Goal: Transaction & Acquisition: Purchase product/service

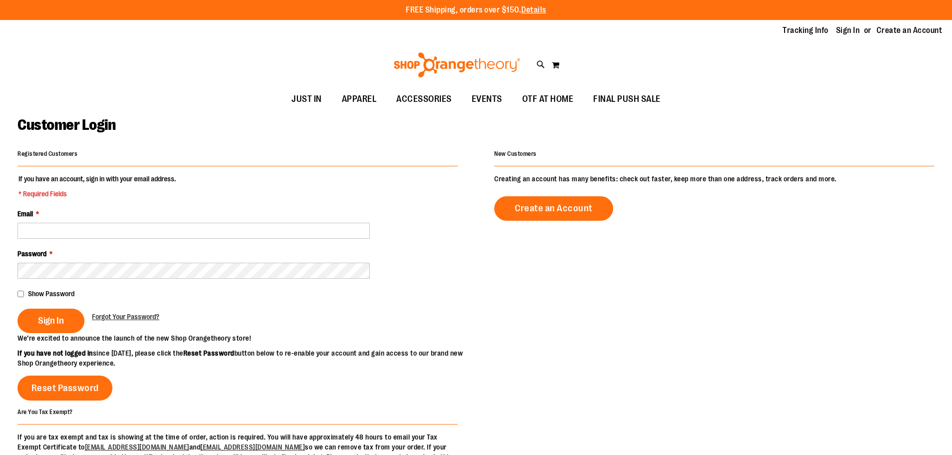
click at [235, 229] on input "Email *" at bounding box center [193, 231] width 352 height 16
type input "**********"
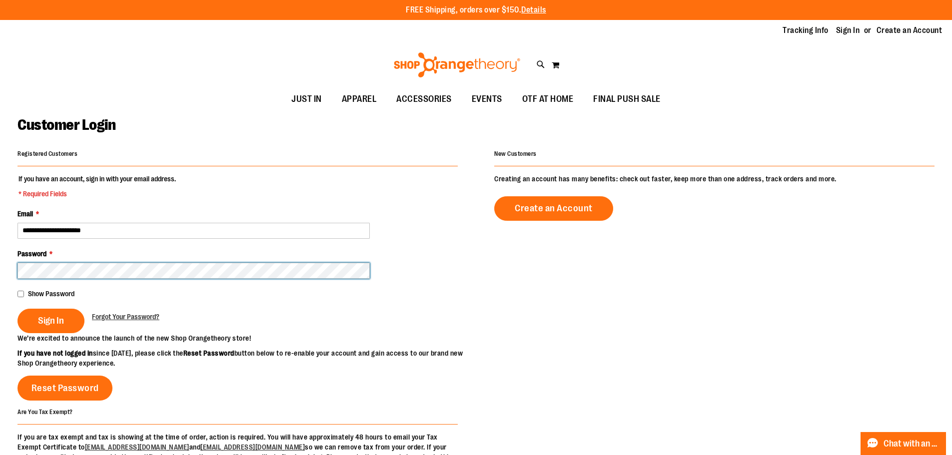
click at [17, 309] on button "Sign In" at bounding box center [50, 321] width 67 height 24
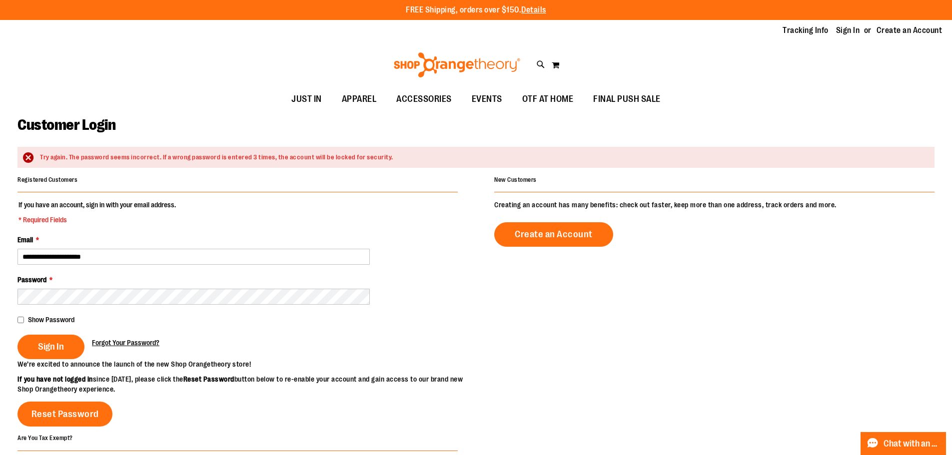
click at [115, 341] on span "Forgot Your Password?" at bounding box center [125, 343] width 67 height 8
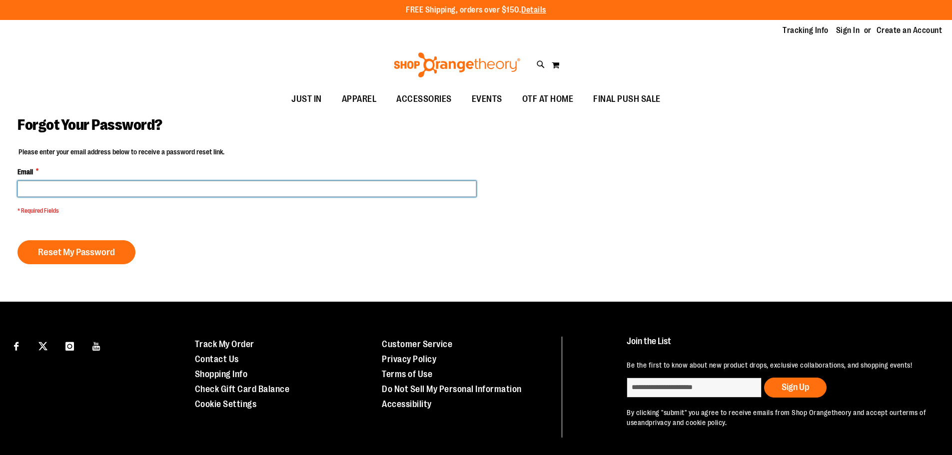
click at [133, 186] on input "Email *" at bounding box center [246, 189] width 459 height 16
type input "**********"
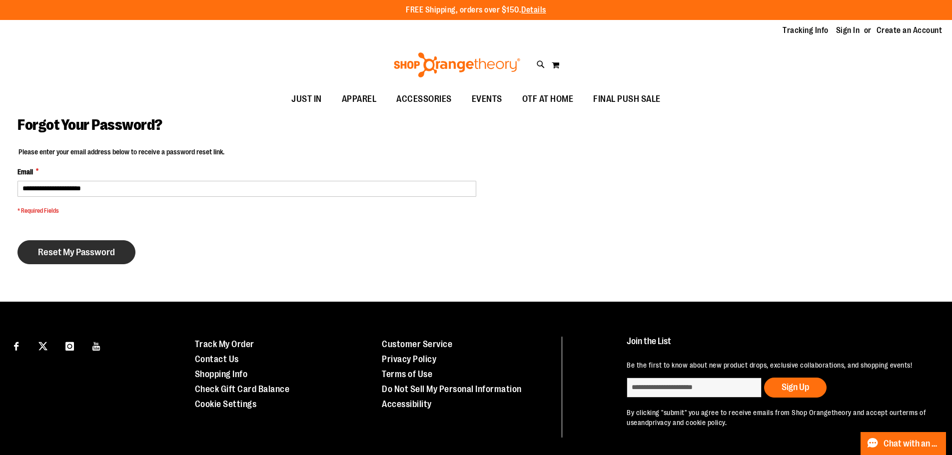
click at [105, 261] on button "Reset My Password" at bounding box center [76, 252] width 118 height 24
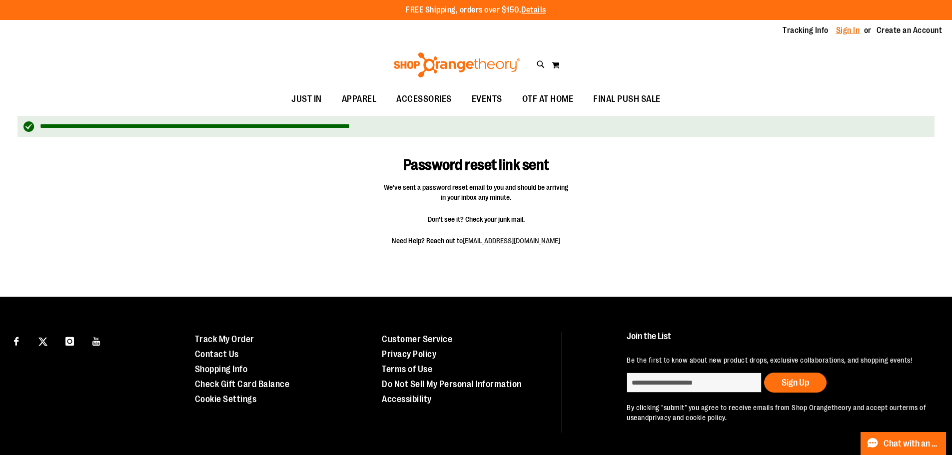
click at [849, 32] on link "Sign In" at bounding box center [848, 30] width 24 height 11
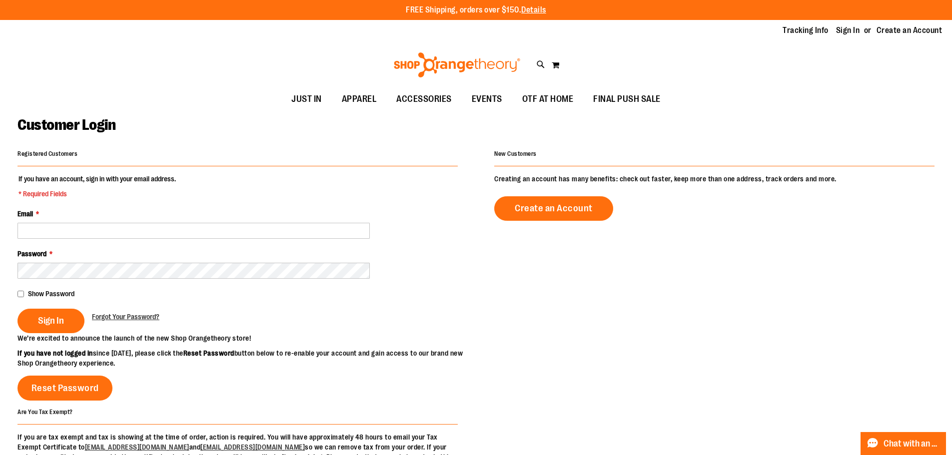
drag, startPoint x: 220, startPoint y: 247, endPoint x: 219, endPoint y: 237, distance: 10.1
click at [220, 247] on fieldset "If you have an account, sign in with your email address. * Required Fields Emai…" at bounding box center [237, 253] width 440 height 159
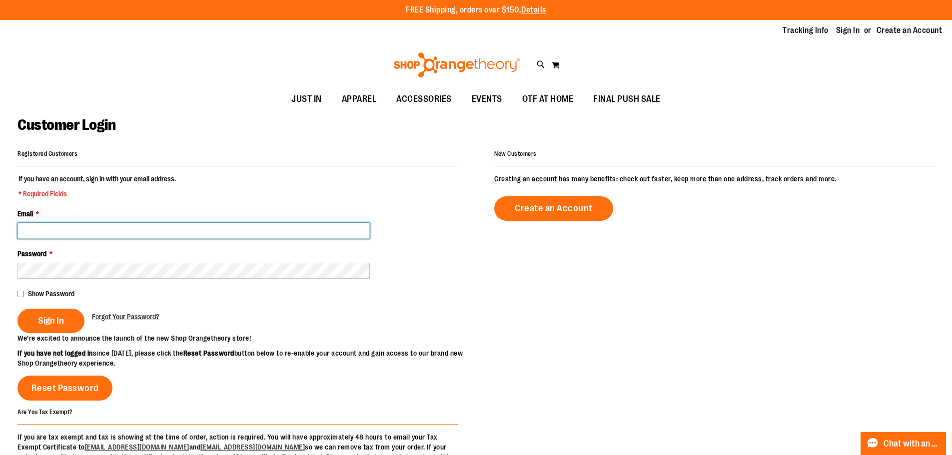
click at [218, 233] on input "Email *" at bounding box center [193, 231] width 352 height 16
type input "**********"
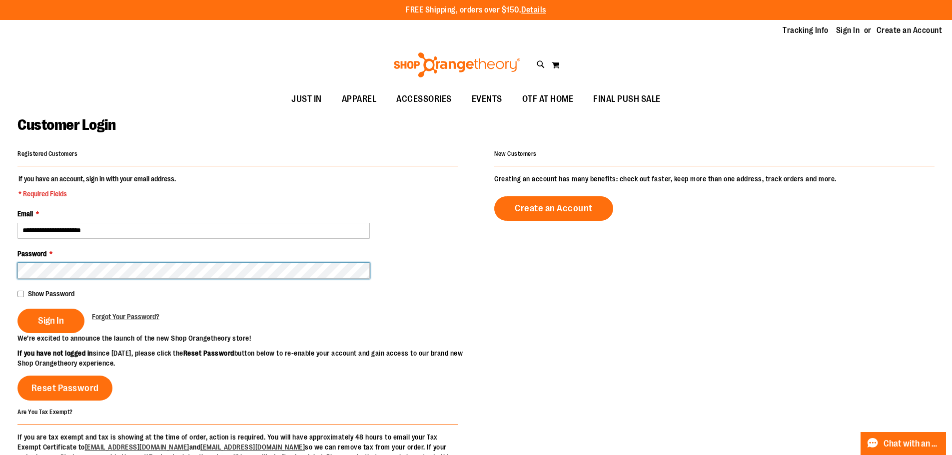
click at [17, 309] on button "Sign In" at bounding box center [50, 321] width 67 height 24
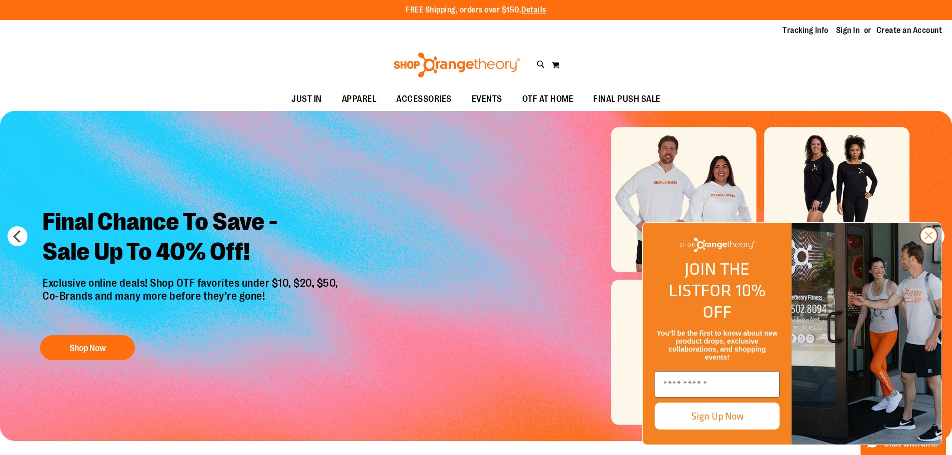
click at [932, 239] on icon "Close dialog" at bounding box center [929, 235] width 7 height 7
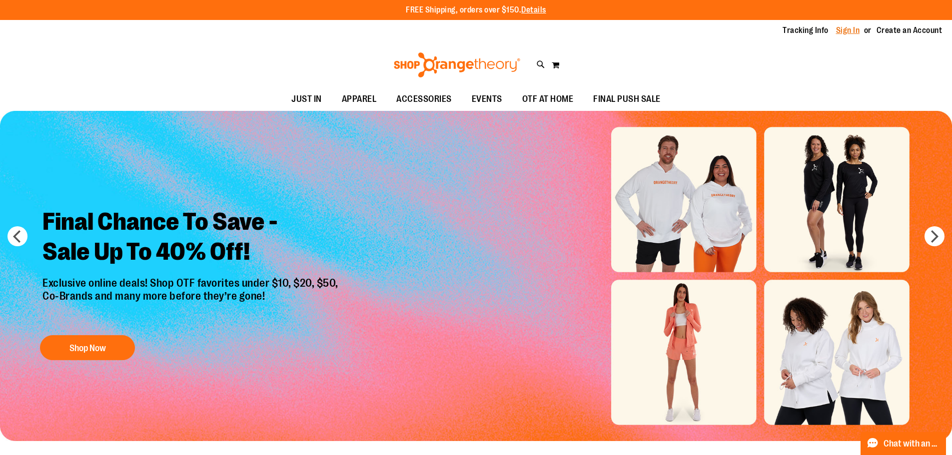
click at [856, 31] on link "Sign In" at bounding box center [848, 30] width 24 height 11
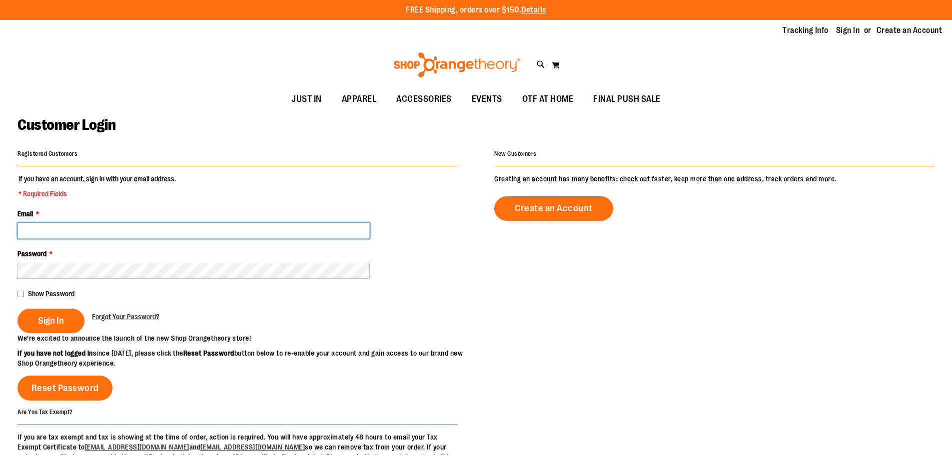
click at [172, 237] on input "Email *" at bounding box center [193, 231] width 352 height 16
type input "**********"
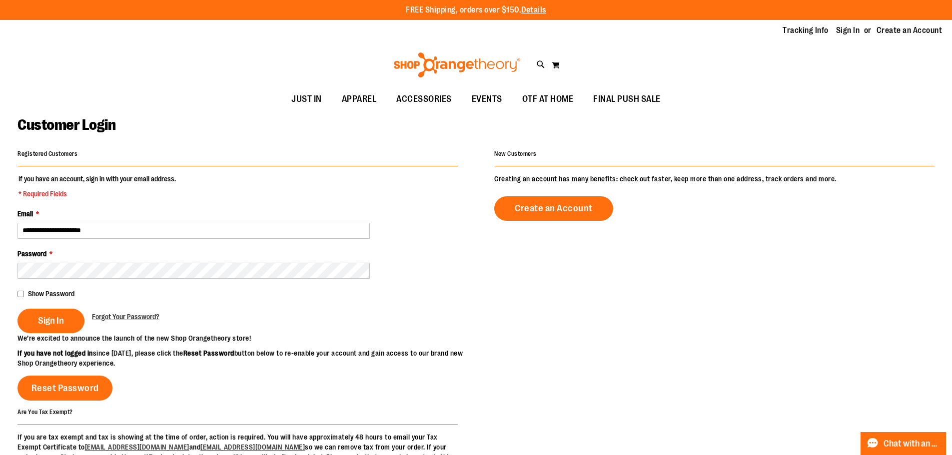
click at [40, 292] on span "Show Password" at bounding box center [51, 294] width 46 height 8
click at [41, 325] on span "Sign In" at bounding box center [51, 320] width 26 height 11
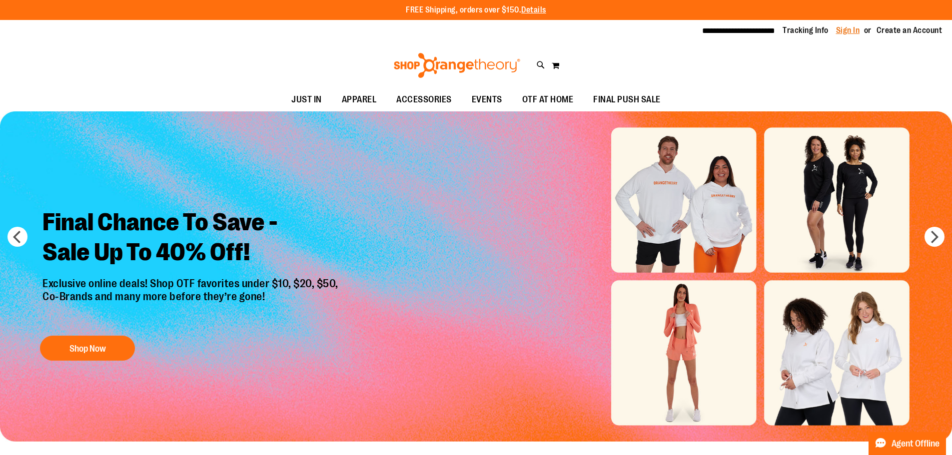
click at [848, 33] on link "Sign In" at bounding box center [848, 30] width 24 height 11
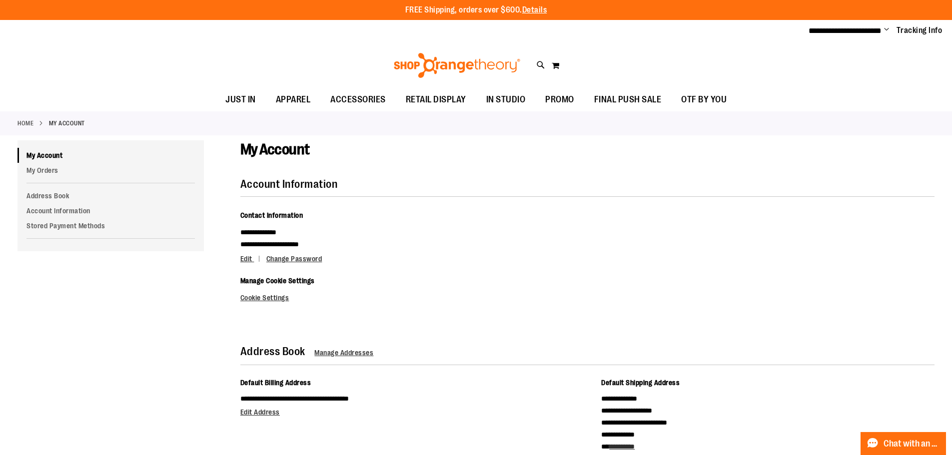
click at [29, 123] on link "Home" at bounding box center [25, 123] width 16 height 9
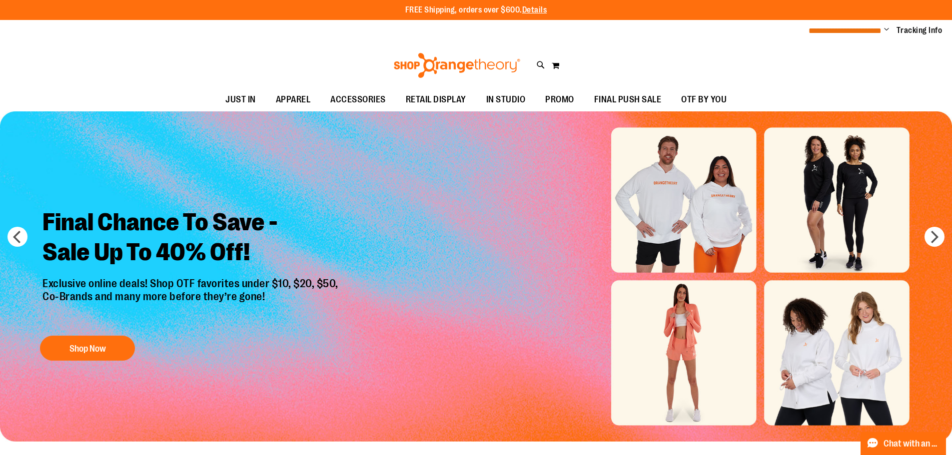
click at [865, 28] on span "**********" at bounding box center [845, 30] width 73 height 7
click at [889, 30] on ul "**********" at bounding box center [871, 31] width 141 height 12
click at [887, 30] on span "Change" at bounding box center [886, 29] width 5 height 9
click at [859, 47] on link "My Account" at bounding box center [850, 48] width 87 height 19
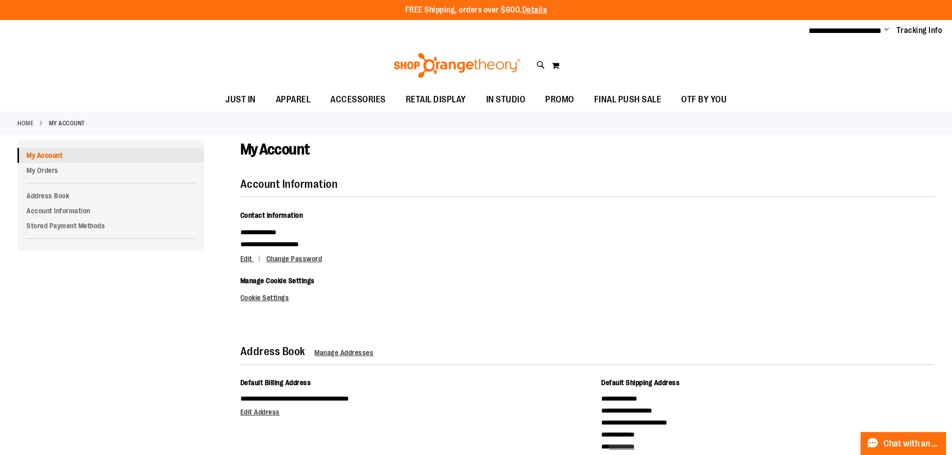
click at [47, 160] on link "My Account" at bounding box center [110, 155] width 186 height 15
click at [45, 169] on link "My Orders" at bounding box center [110, 170] width 186 height 15
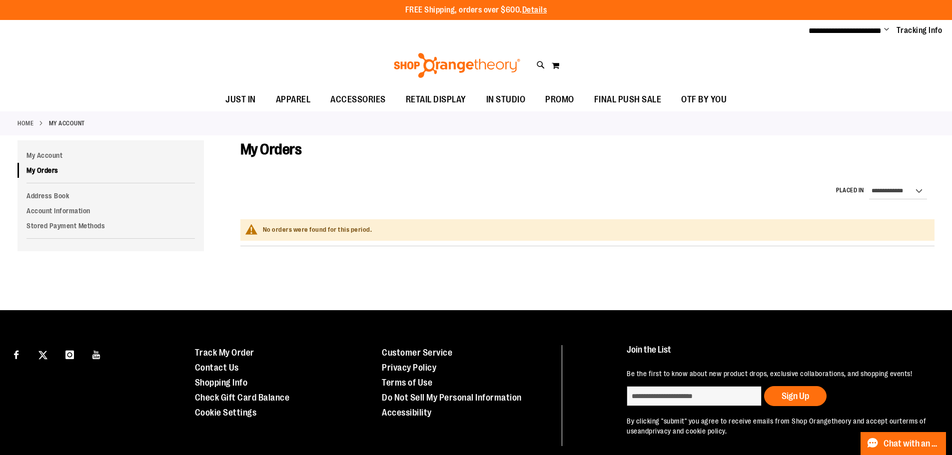
click at [927, 197] on div "**********" at bounding box center [882, 191] width 93 height 16
click at [919, 196] on select "**********" at bounding box center [898, 191] width 58 height 16
select select "*"
click at [869, 183] on select "**********" at bounding box center [898, 191] width 58 height 16
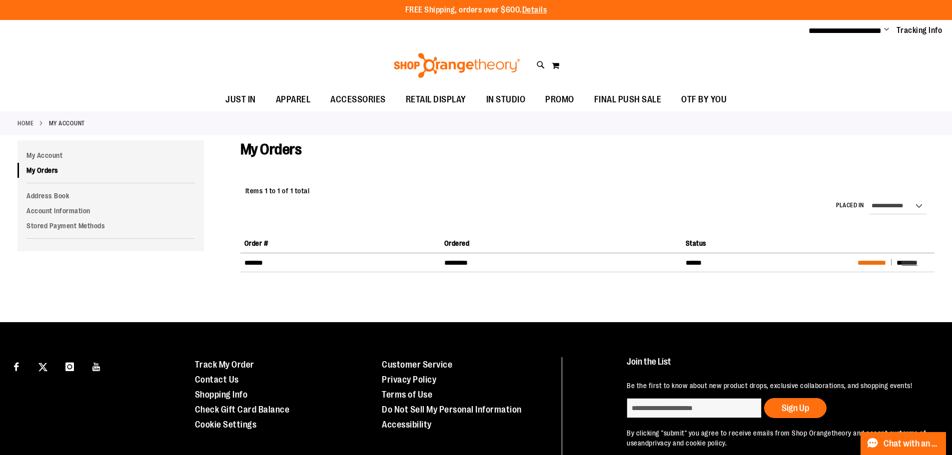
click at [873, 263] on span "**********" at bounding box center [872, 262] width 28 height 7
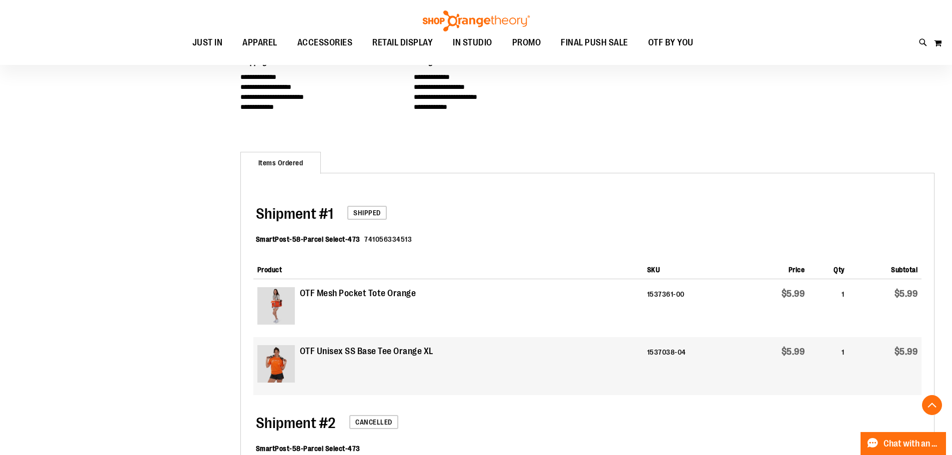
scroll to position [299, 0]
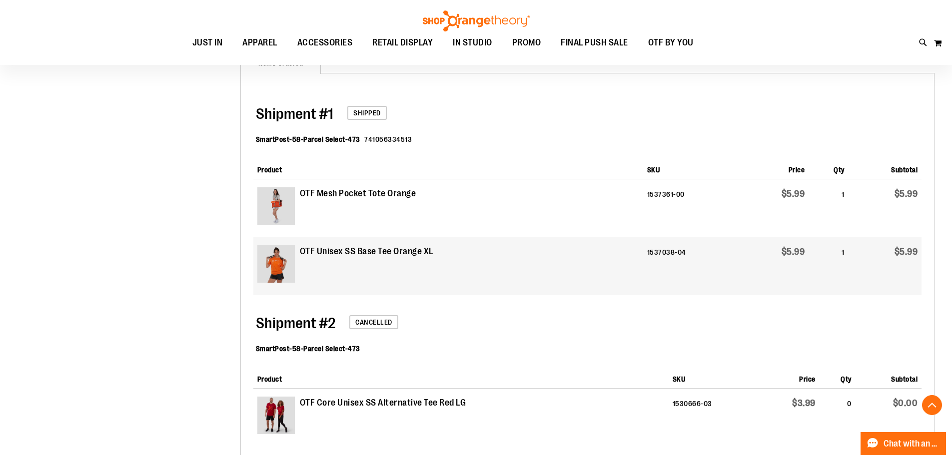
click at [271, 274] on img at bounding box center [275, 263] width 37 height 37
click at [320, 245] on strong "OTF Unisex SS Base Tee Orange XL" at bounding box center [366, 251] width 133 height 13
click at [321, 252] on strong "OTF Unisex SS Base Tee Orange XL" at bounding box center [366, 251] width 133 height 13
click at [284, 259] on img at bounding box center [275, 263] width 37 height 37
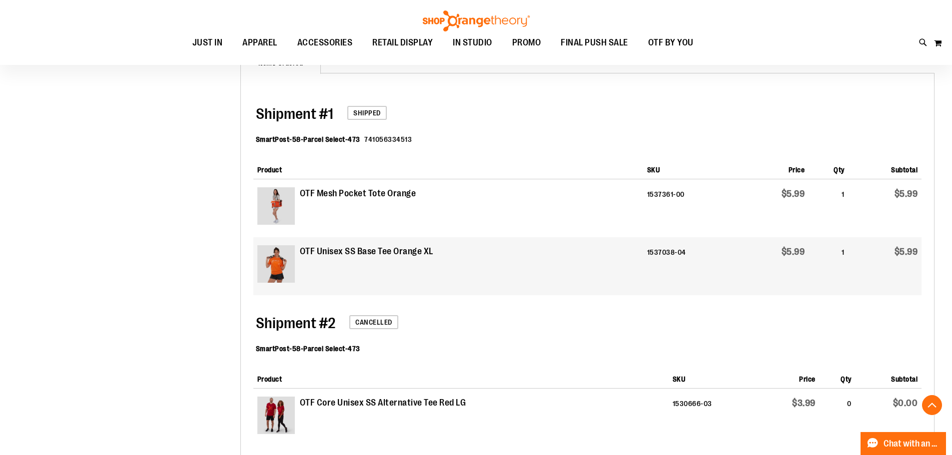
click at [284, 259] on img at bounding box center [275, 263] width 37 height 37
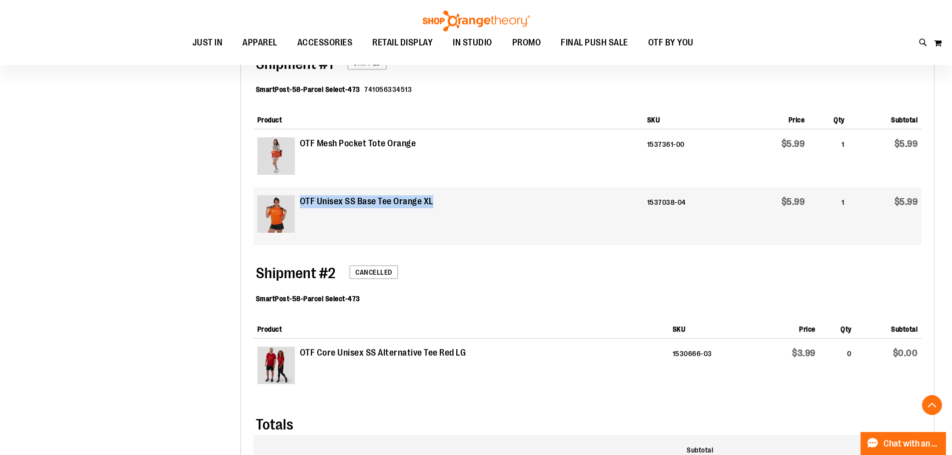
drag, startPoint x: 439, startPoint y: 201, endPoint x: 300, endPoint y: 203, distance: 139.5
click at [300, 203] on td "OTF Unisex SS Base Tee Orange XL" at bounding box center [448, 216] width 390 height 58
copy strong "OTF Unisex SS Base Tee Orange XL"
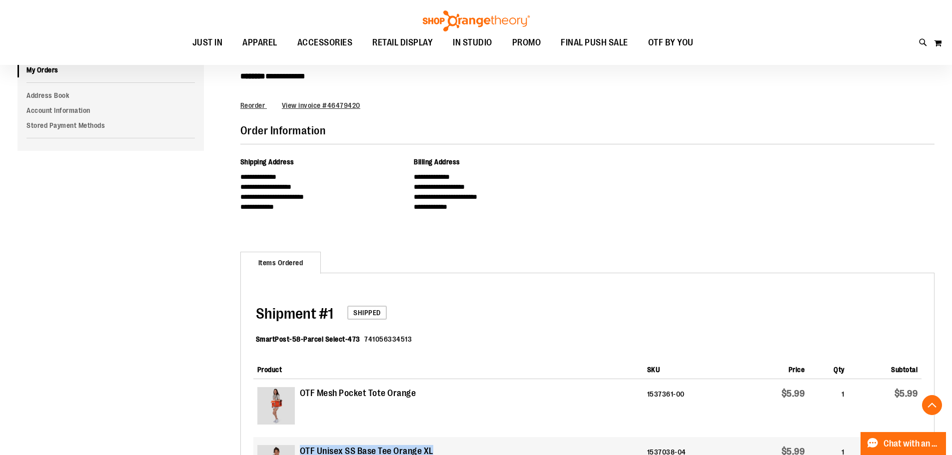
scroll to position [0, 0]
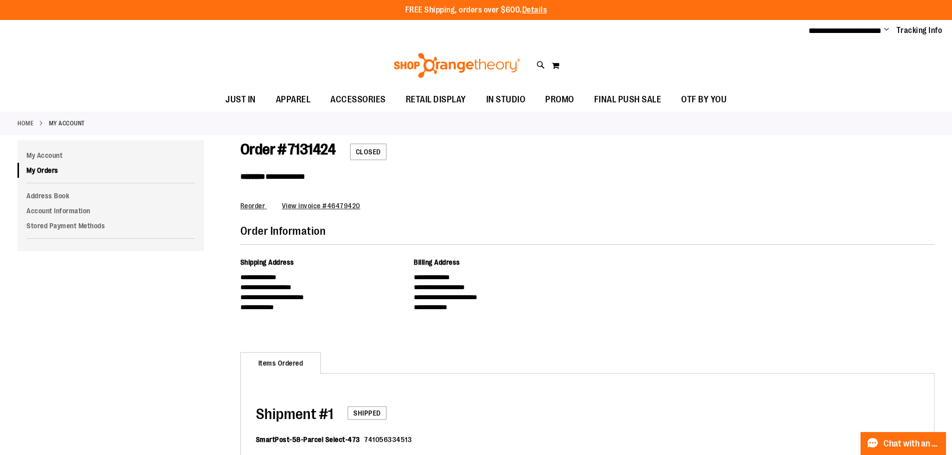
click at [18, 126] on link "Home" at bounding box center [25, 123] width 16 height 9
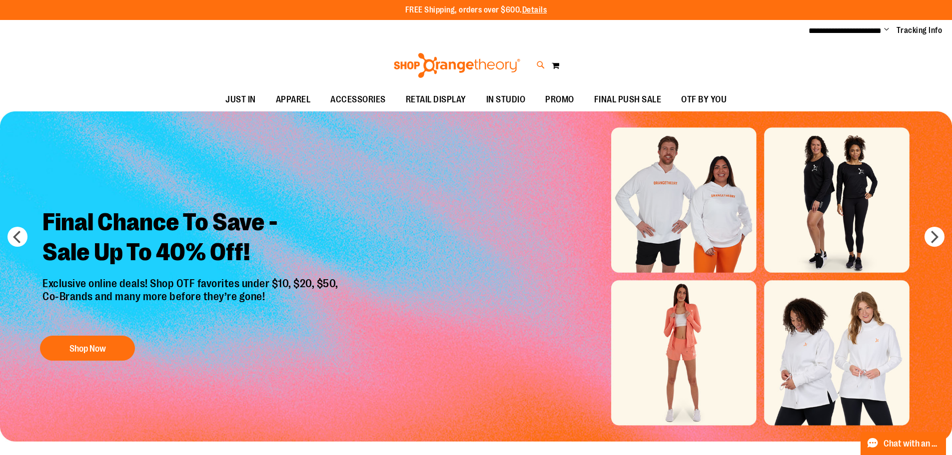
click at [540, 62] on icon at bounding box center [541, 64] width 8 height 11
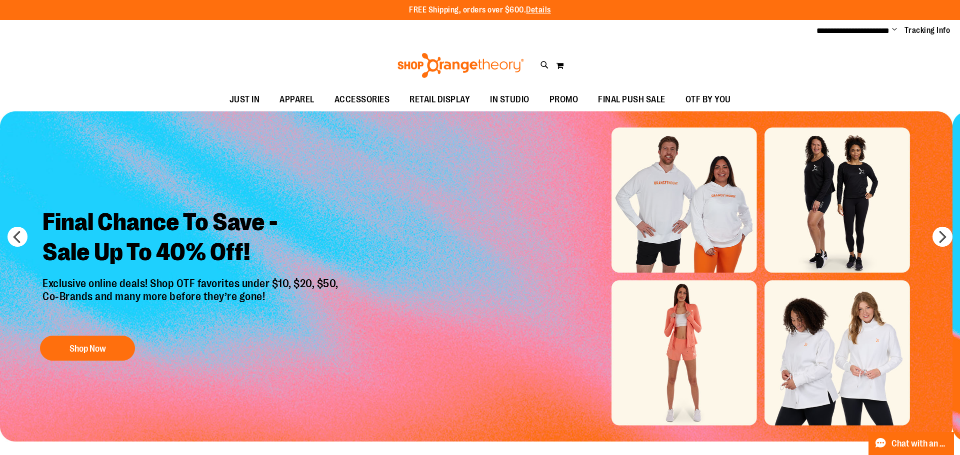
click at [305, 62] on input "Search" at bounding box center [479, 56] width 761 height 33
paste input "**********"
click at [128, 121] on img at bounding box center [124, 124] width 40 height 40
type input "**********"
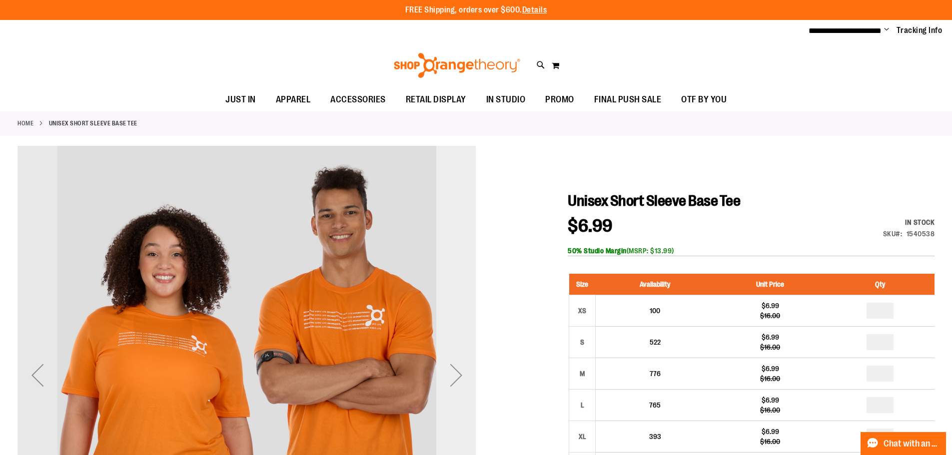
click at [454, 363] on div "Next" at bounding box center [456, 375] width 40 height 40
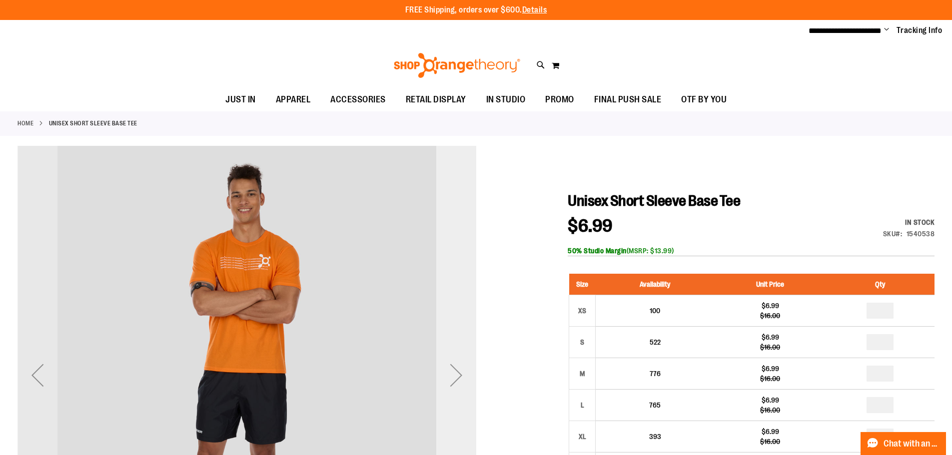
click at [454, 363] on div "Next" at bounding box center [456, 375] width 40 height 40
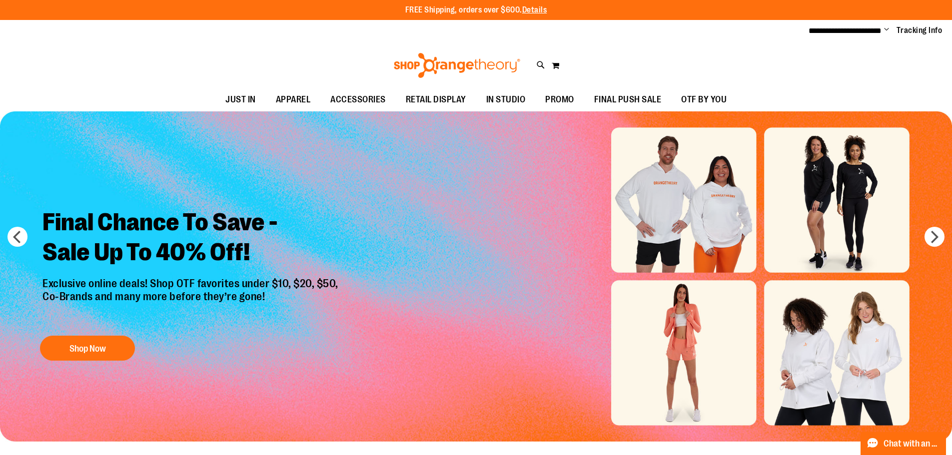
click at [538, 63] on icon at bounding box center [541, 64] width 8 height 11
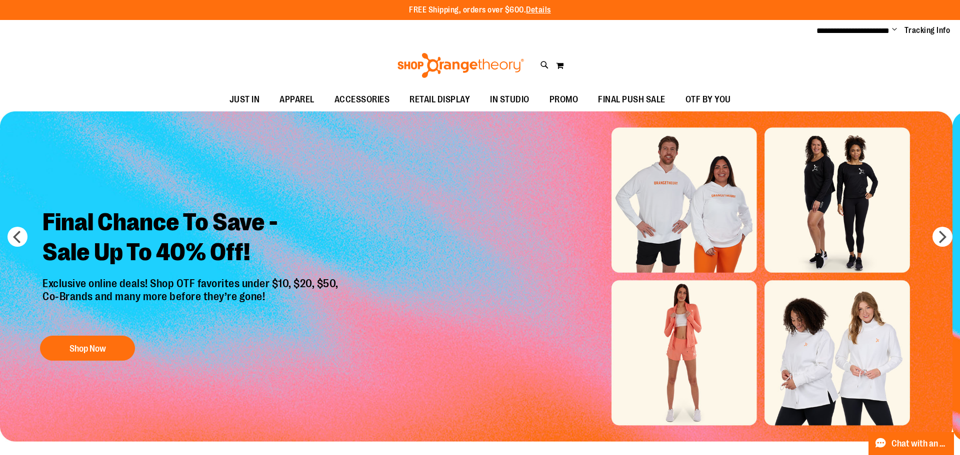
click at [260, 59] on input "Search" at bounding box center [479, 56] width 761 height 33
paste input "**********"
click at [122, 160] on img at bounding box center [124, 167] width 40 height 40
type input "**********"
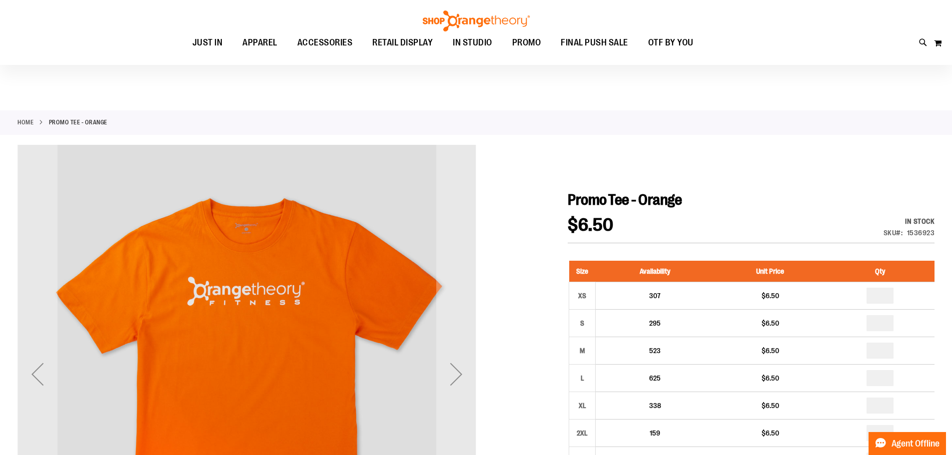
scroll to position [99, 0]
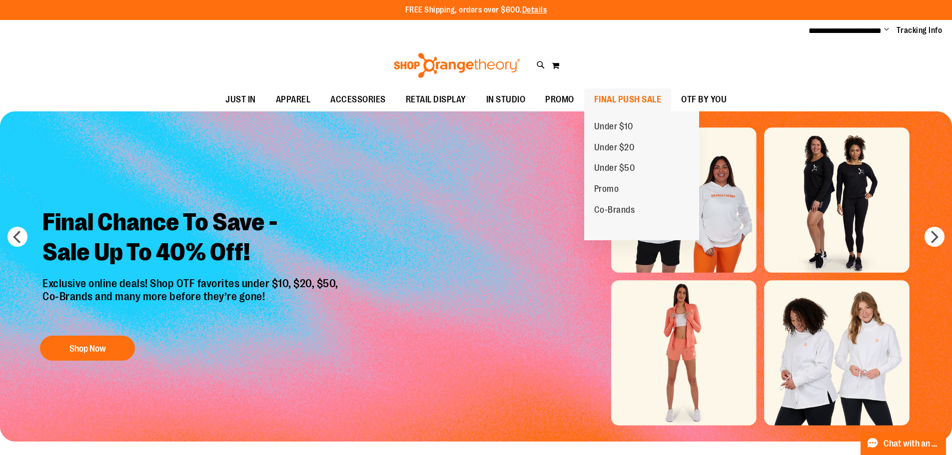
click at [625, 95] on span "FINAL PUSH SALE" at bounding box center [627, 99] width 67 height 22
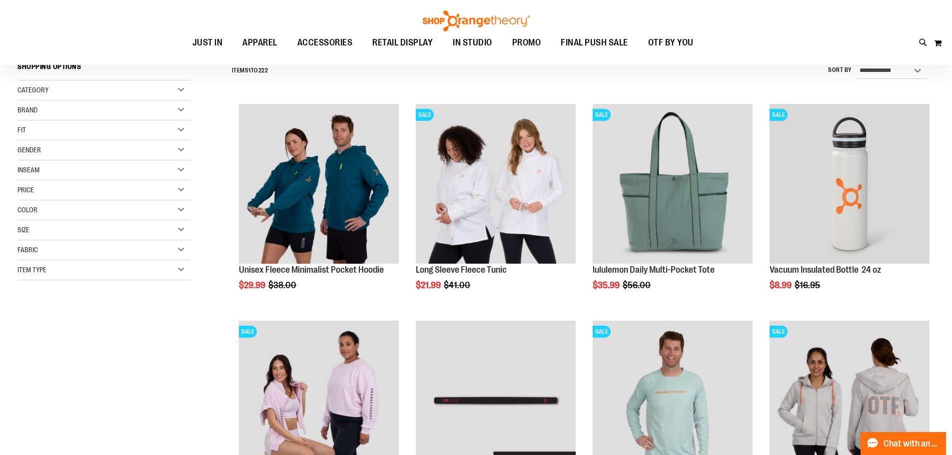
scroll to position [149, 0]
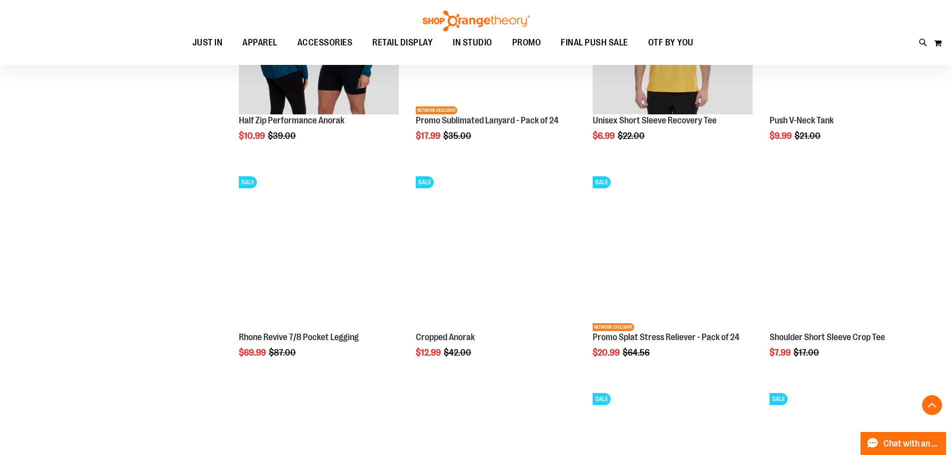
scroll to position [949, 0]
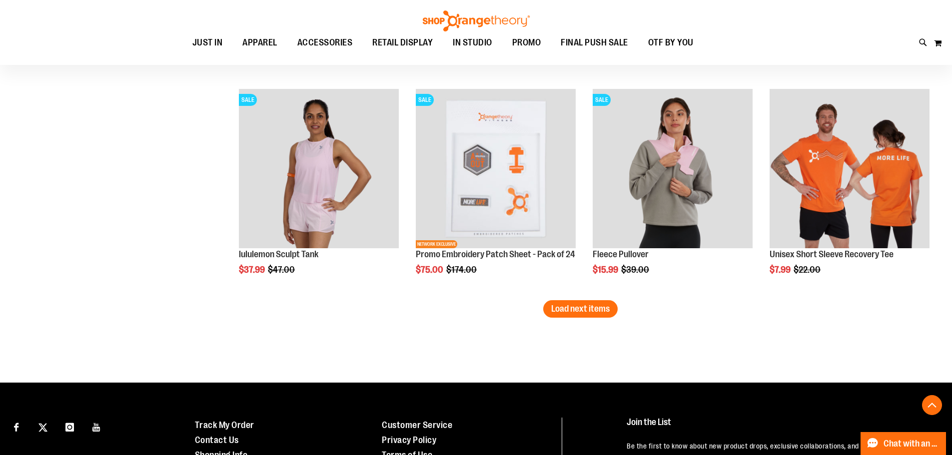
scroll to position [1949, 0]
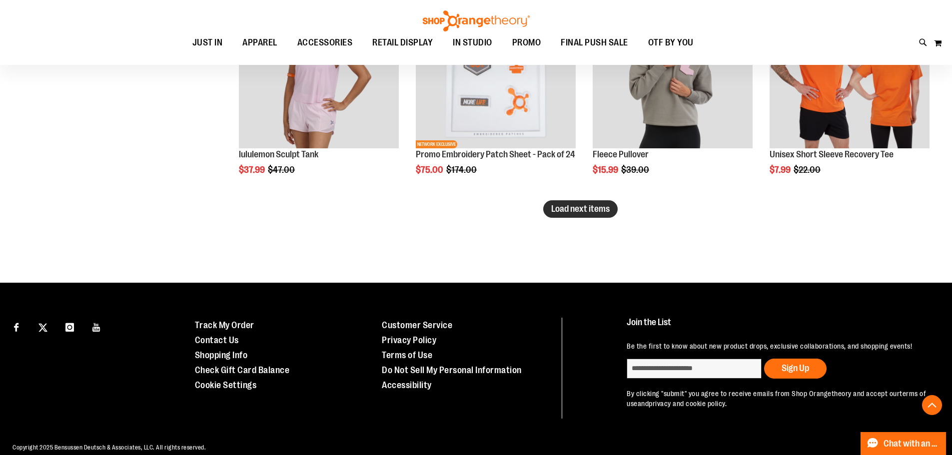
click at [559, 210] on span "Load next items" at bounding box center [580, 209] width 58 height 10
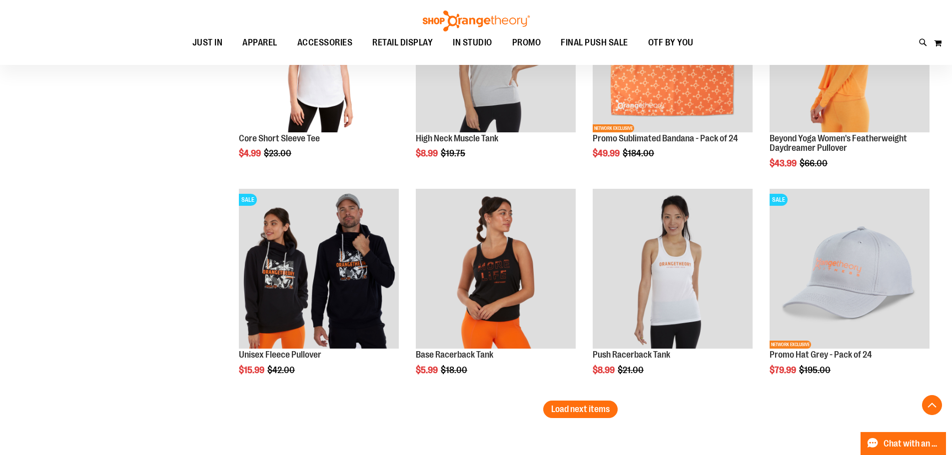
scroll to position [2449, 0]
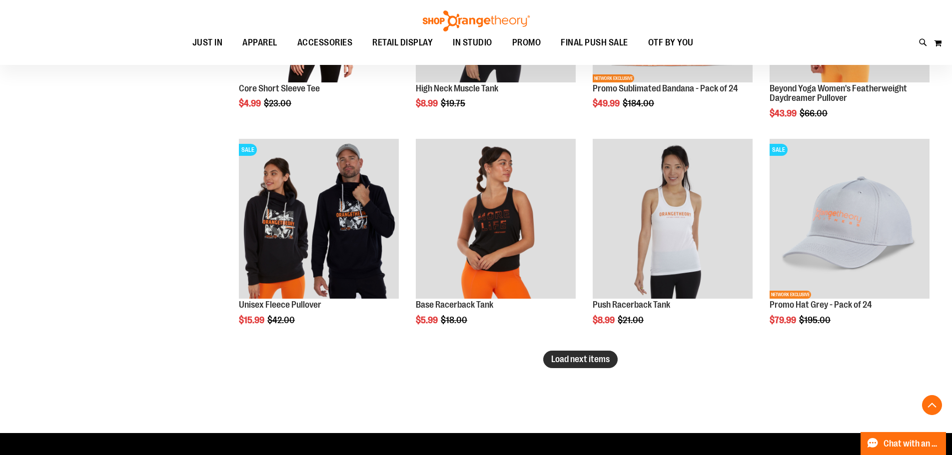
click at [588, 361] on span "Load next items" at bounding box center [580, 359] width 58 height 10
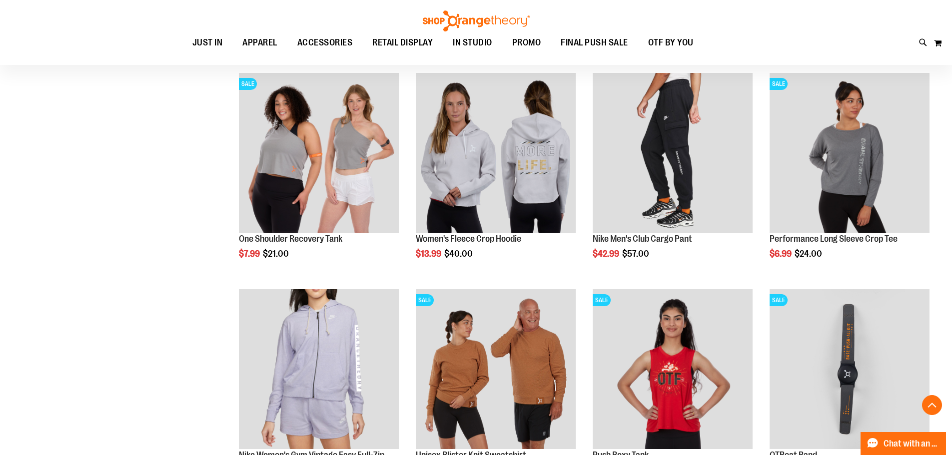
scroll to position [3099, 0]
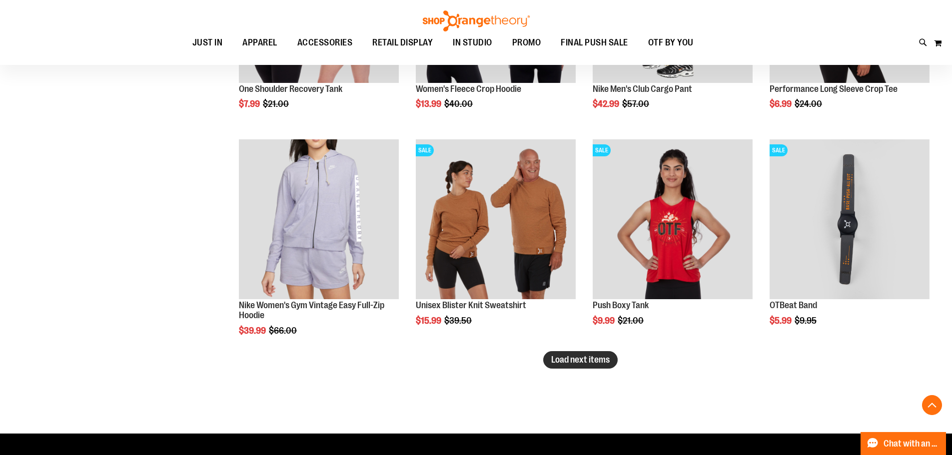
click at [603, 364] on span "Load next items" at bounding box center [580, 360] width 58 height 10
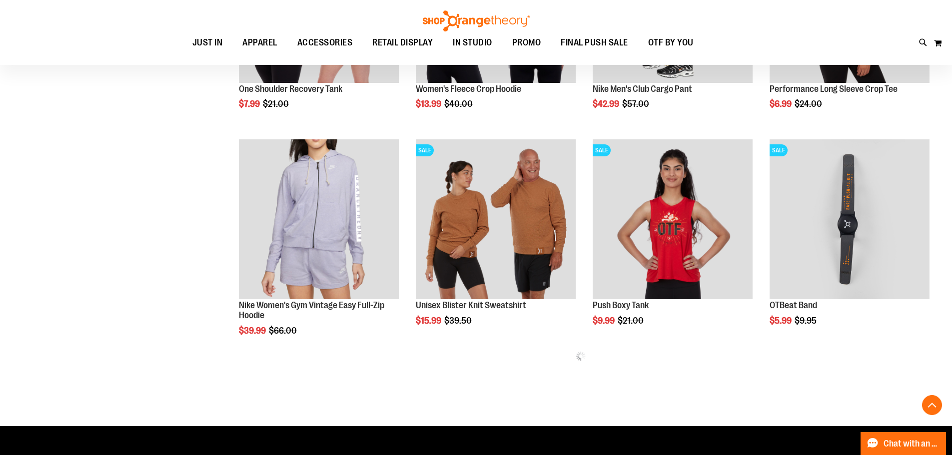
scroll to position [3256, 0]
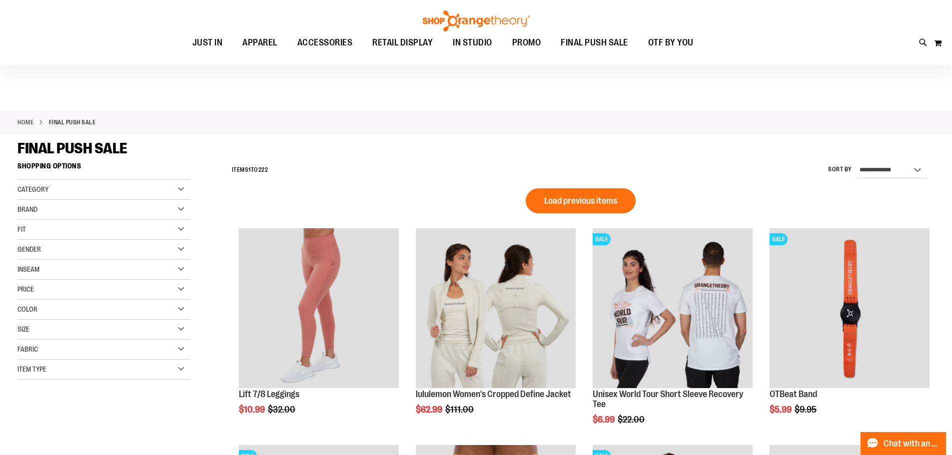
scroll to position [99, 0]
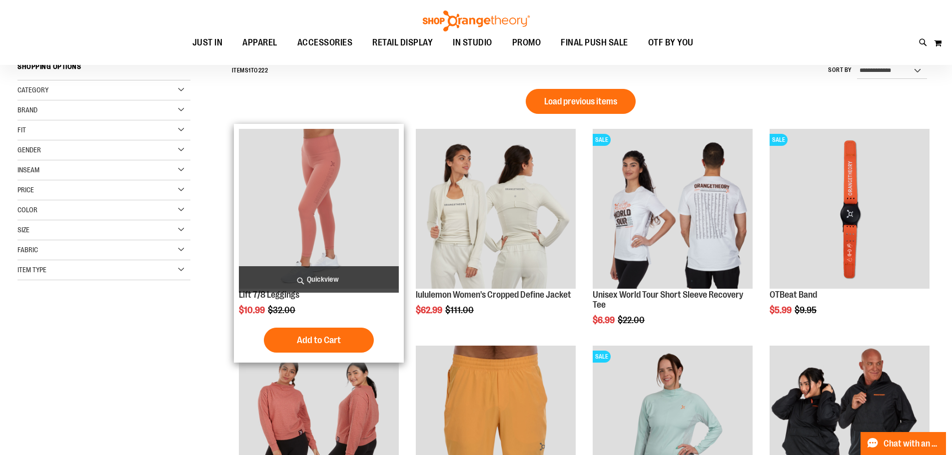
click at [317, 188] on img "product" at bounding box center [319, 209] width 160 height 160
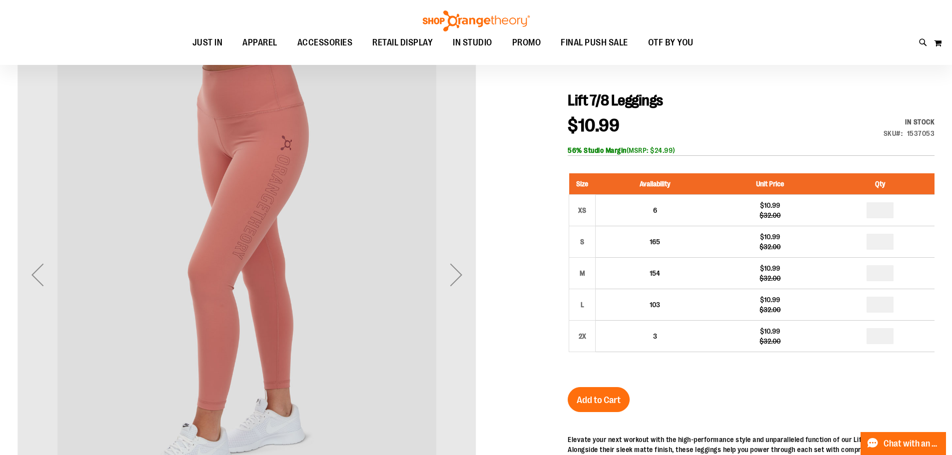
scroll to position [149, 0]
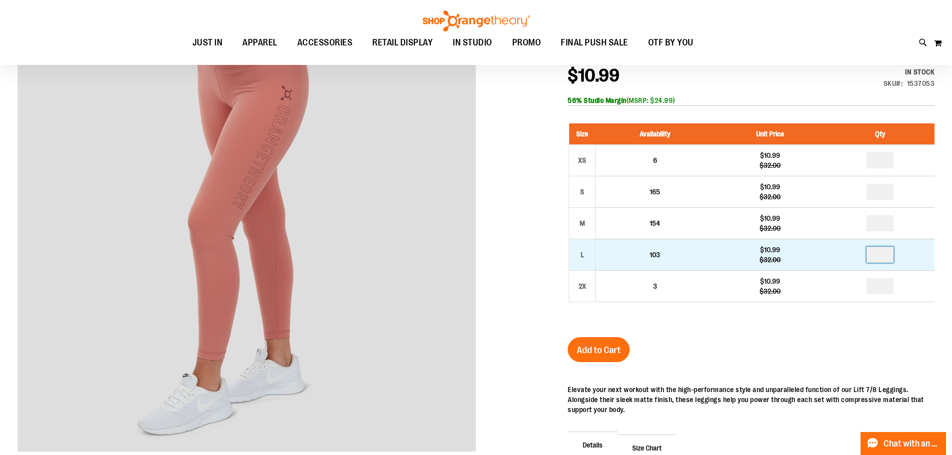
click at [886, 258] on input "number" at bounding box center [880, 255] width 27 height 16
type input "*"
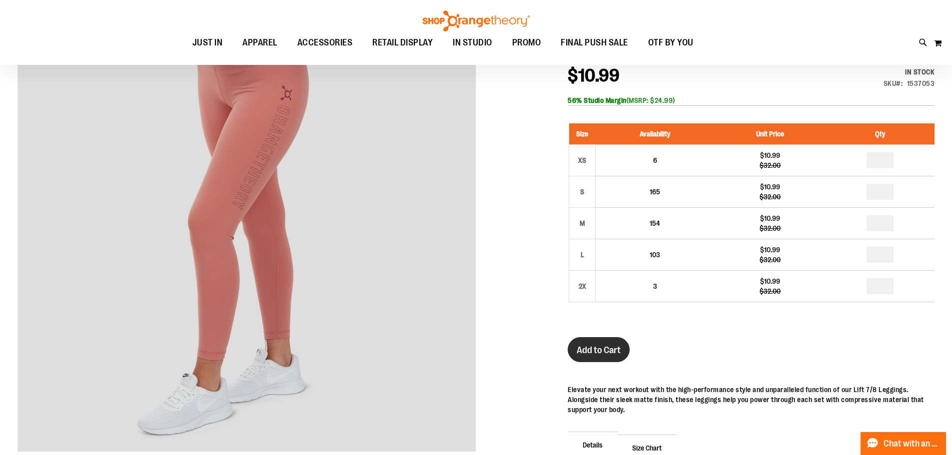
click at [614, 348] on span "Add to Cart" at bounding box center [599, 350] width 44 height 11
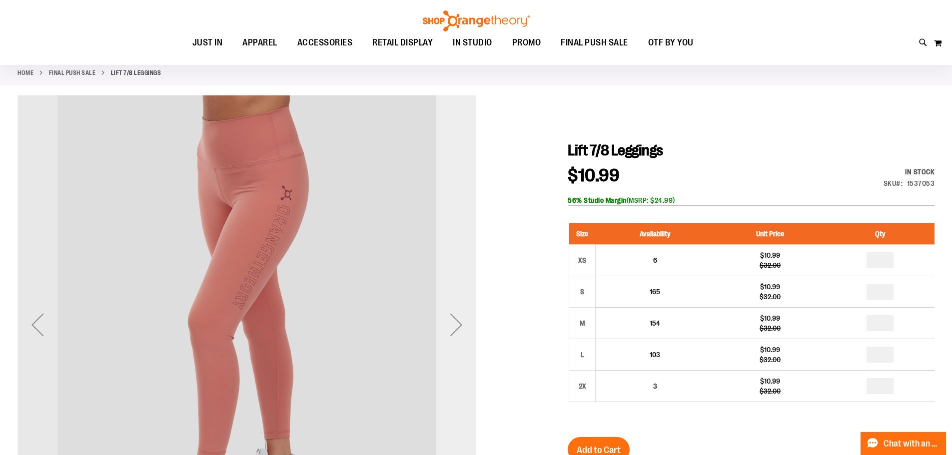
scroll to position [0, 0]
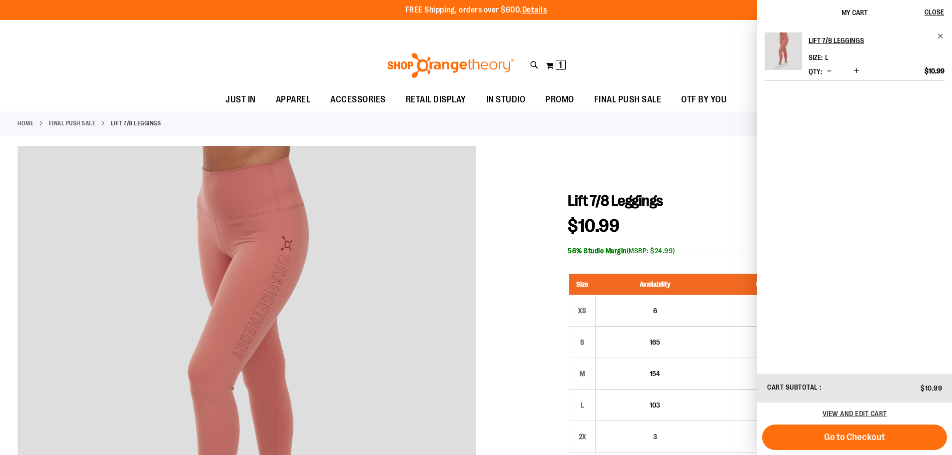
click at [28, 124] on link "Home" at bounding box center [25, 123] width 16 height 9
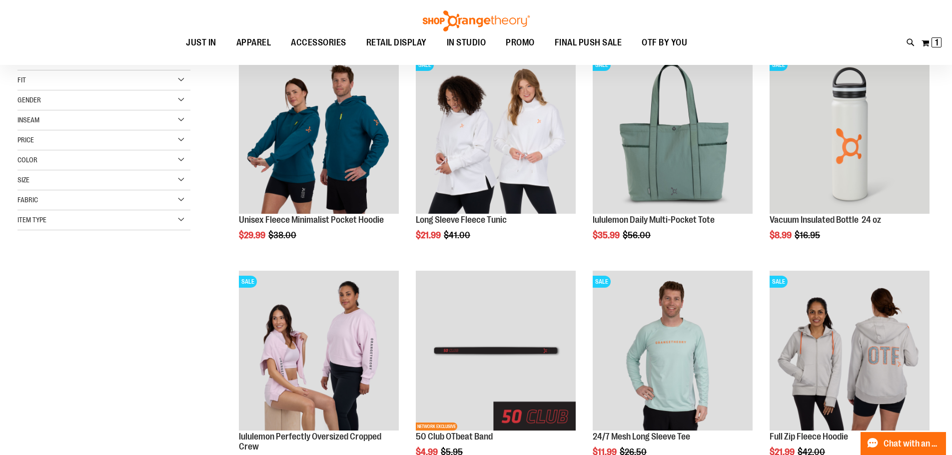
scroll to position [99, 0]
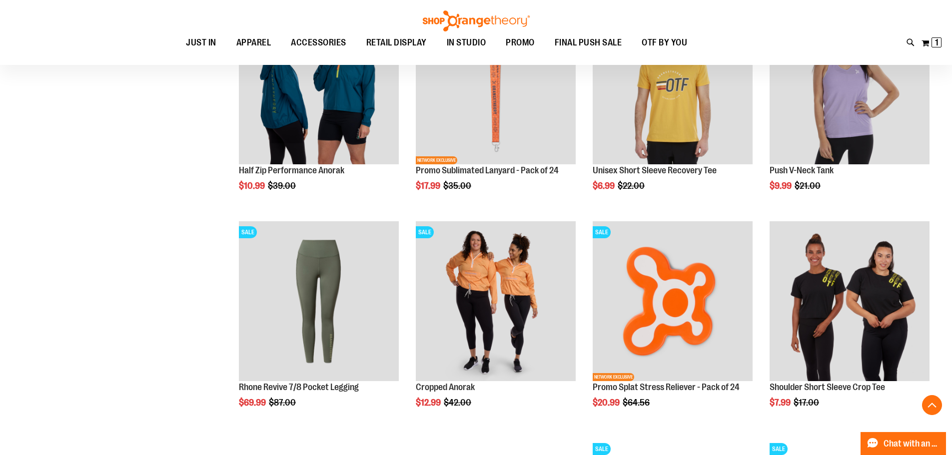
scroll to position [899, 0]
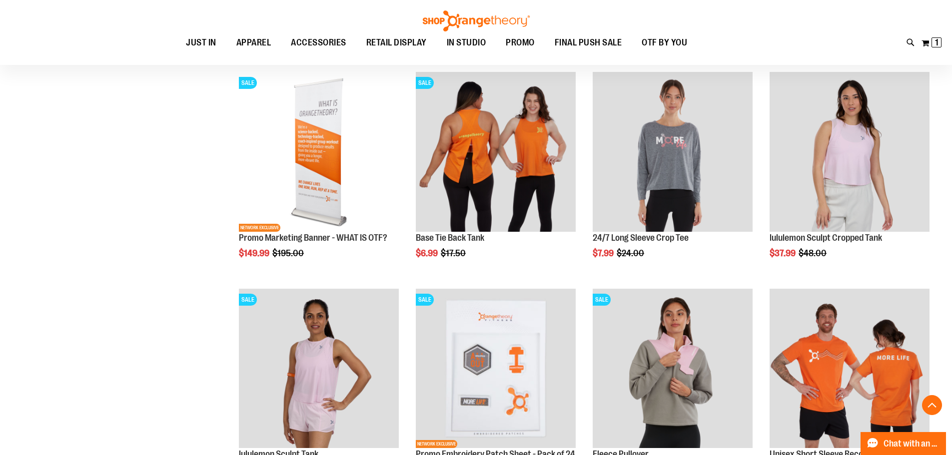
scroll to position [1599, 0]
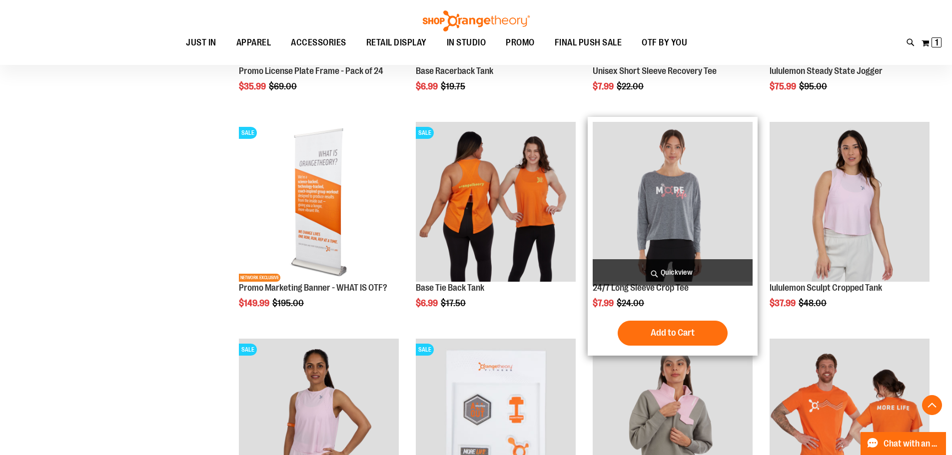
click at [667, 178] on img "product" at bounding box center [673, 202] width 160 height 160
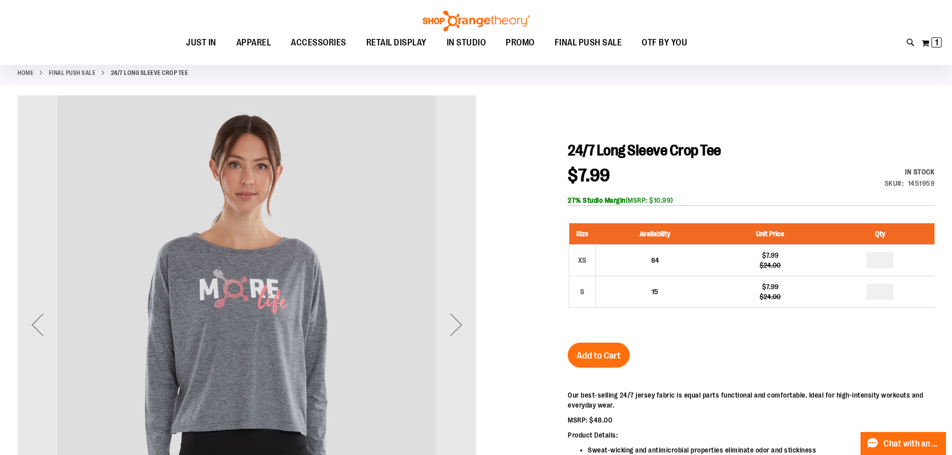
scroll to position [99, 0]
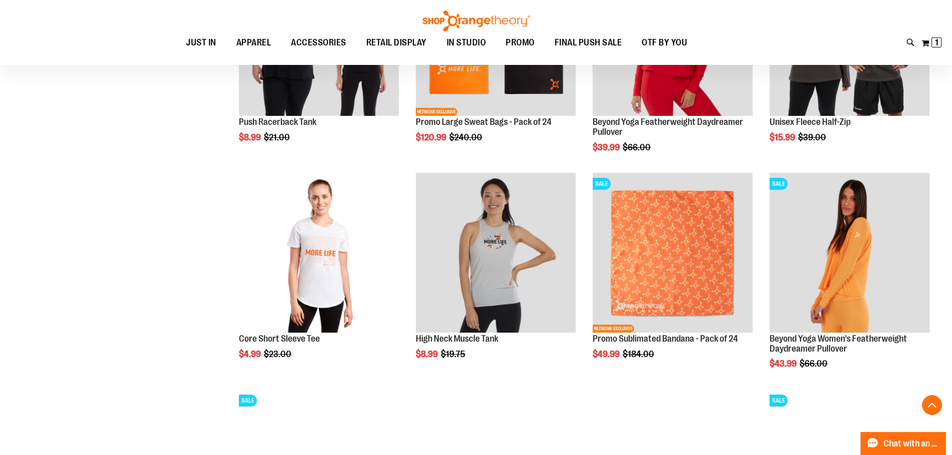
scroll to position [973, 0]
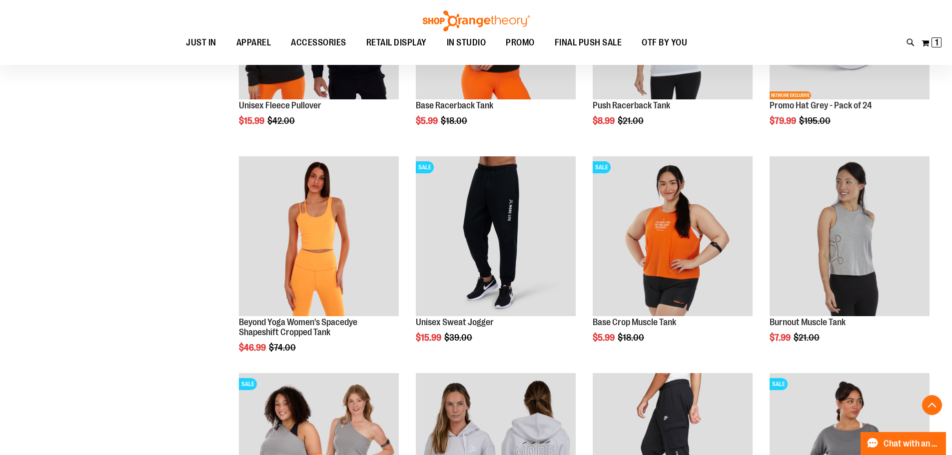
scroll to position [1423, 0]
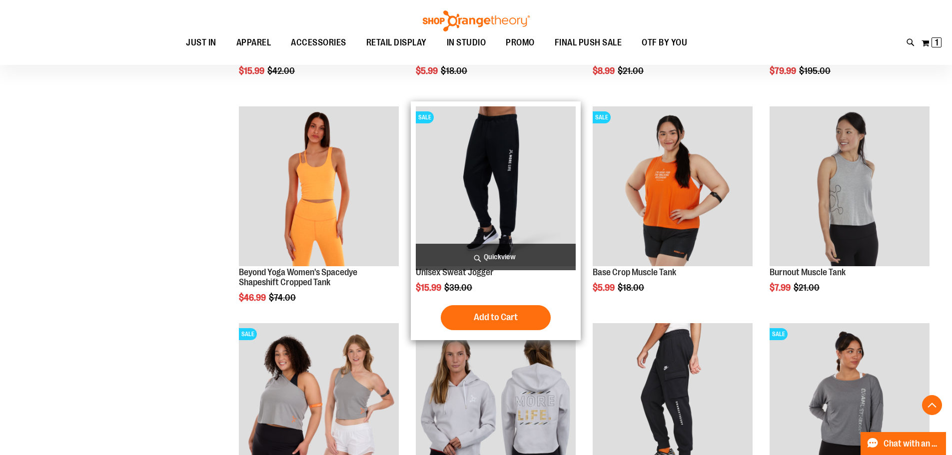
click at [500, 168] on img "product" at bounding box center [496, 186] width 160 height 160
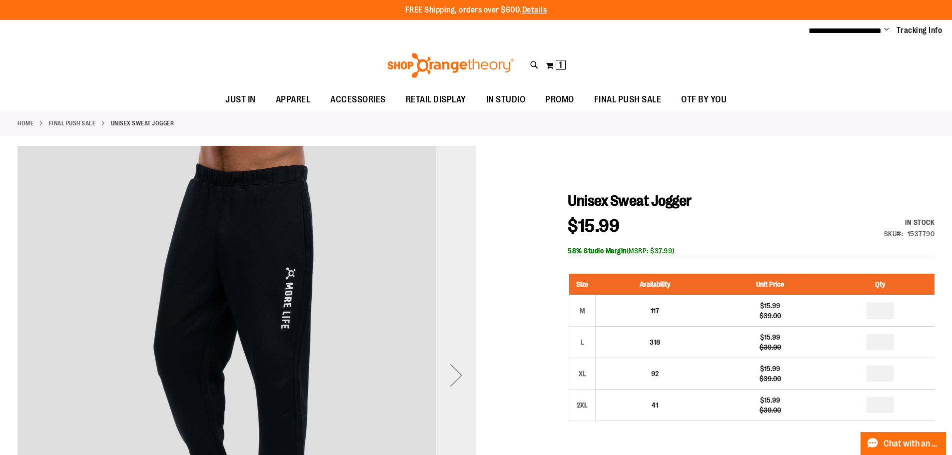
click at [453, 369] on div "Next" at bounding box center [456, 375] width 40 height 40
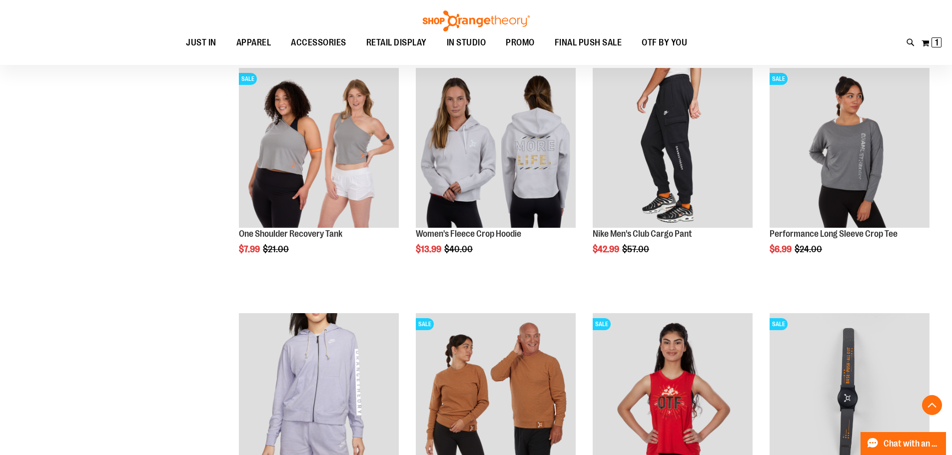
scroll to position [156, 0]
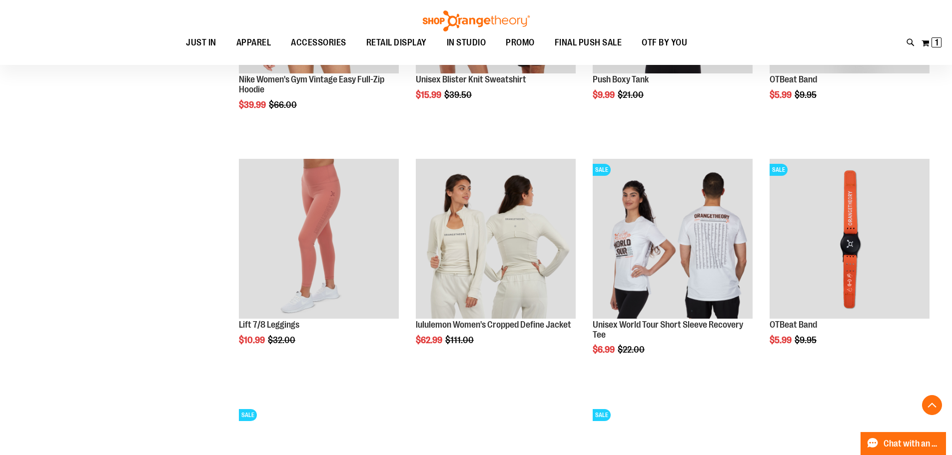
scroll to position [906, 0]
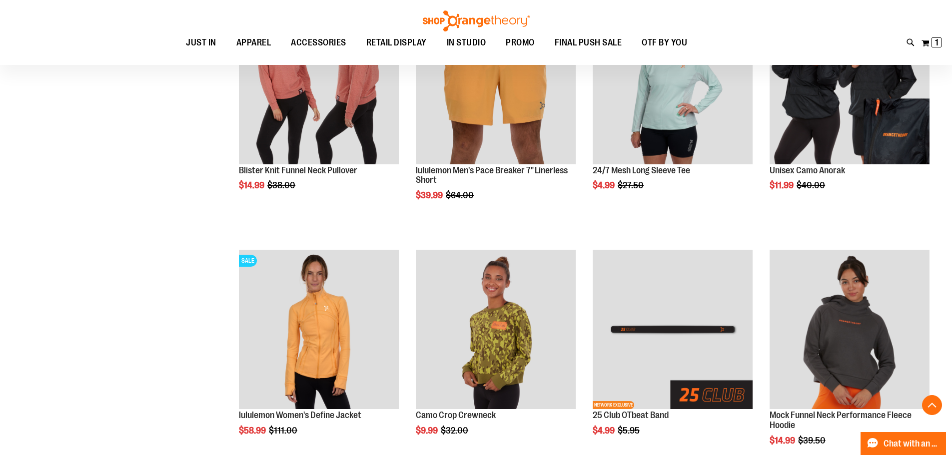
scroll to position [1256, 0]
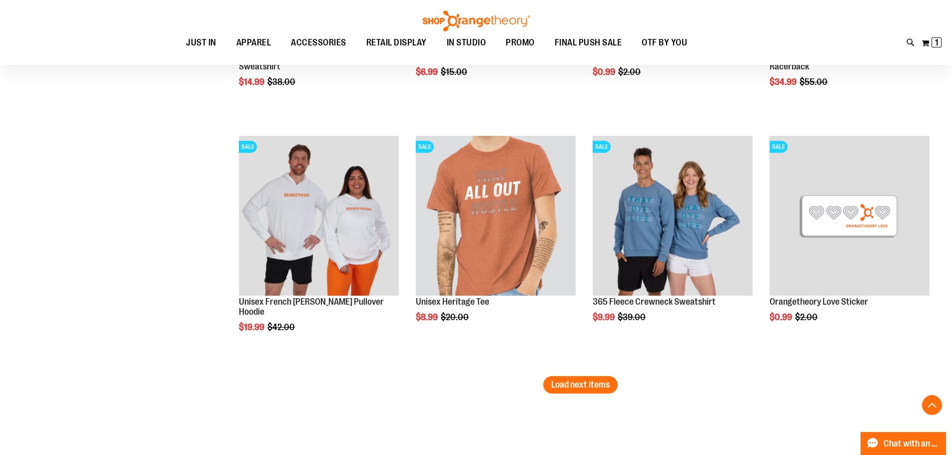
scroll to position [2106, 0]
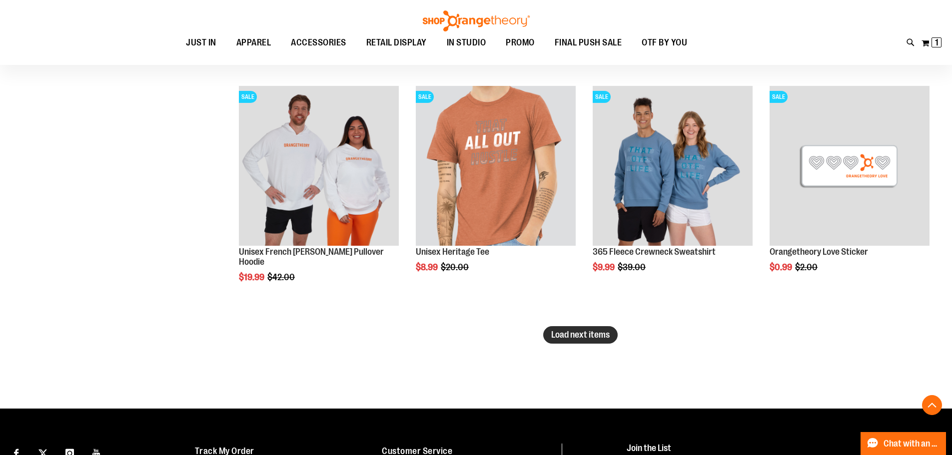
click at [601, 332] on span "Load next items" at bounding box center [580, 335] width 58 height 10
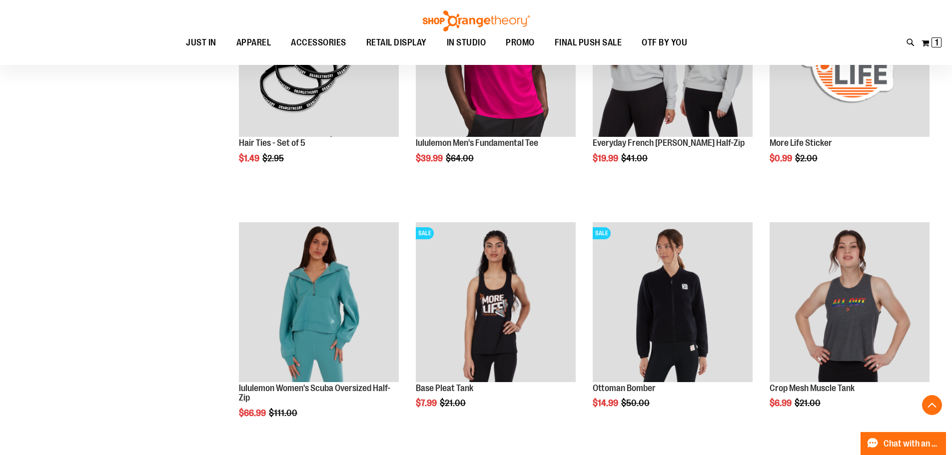
scroll to position [2805, 0]
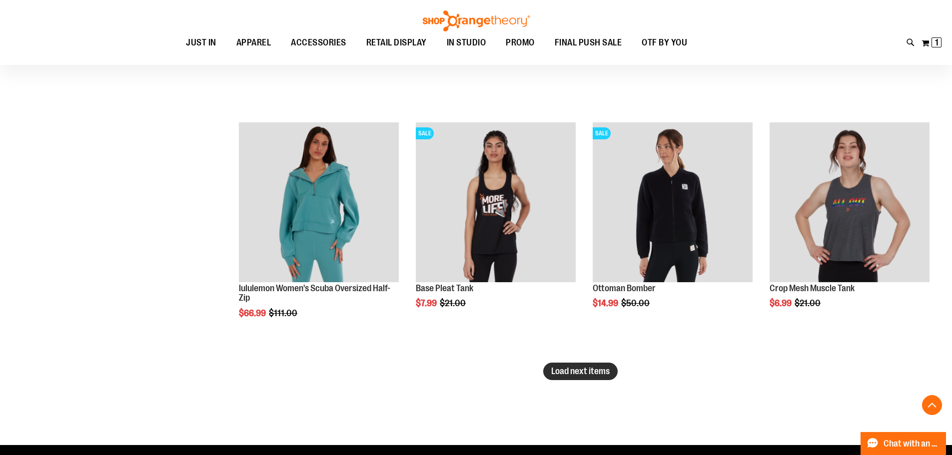
click at [589, 371] on span "Load next items" at bounding box center [580, 371] width 58 height 10
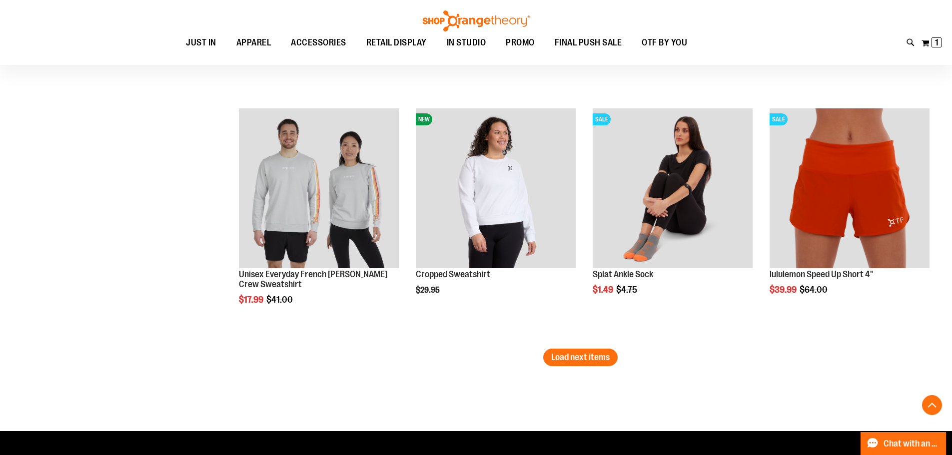
scroll to position [3605, 0]
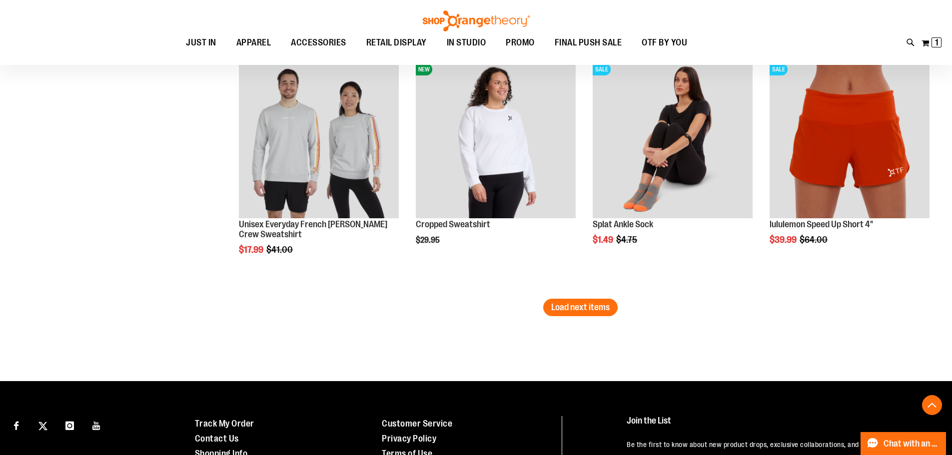
drag, startPoint x: 593, startPoint y: 306, endPoint x: 519, endPoint y: 310, distance: 73.6
click at [593, 306] on span "Load next items" at bounding box center [580, 307] width 58 height 10
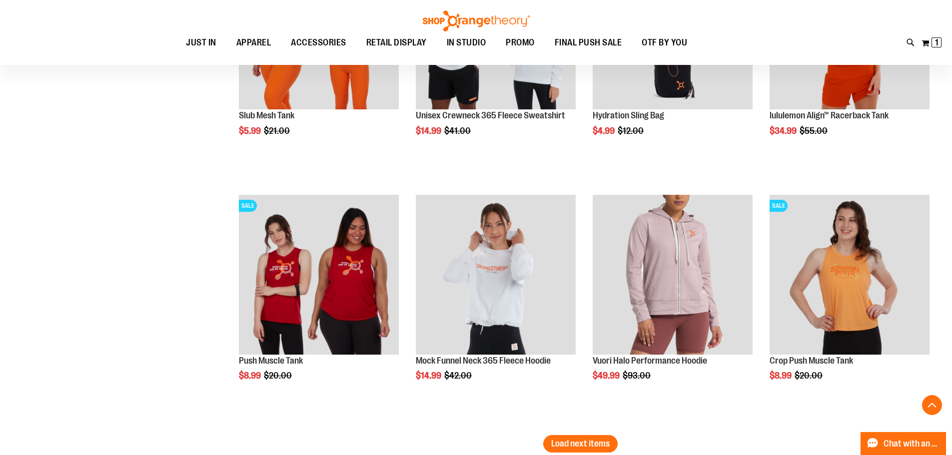
scroll to position [4255, 0]
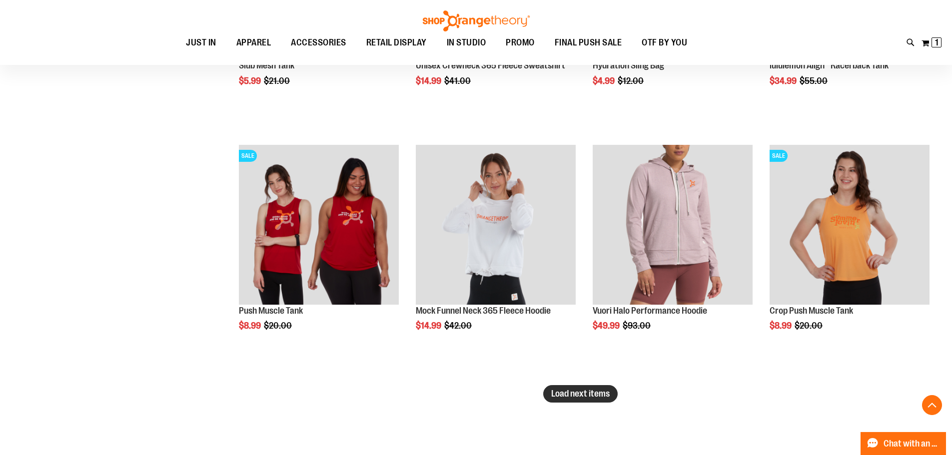
click at [578, 393] on span "Load next items" at bounding box center [580, 394] width 58 height 10
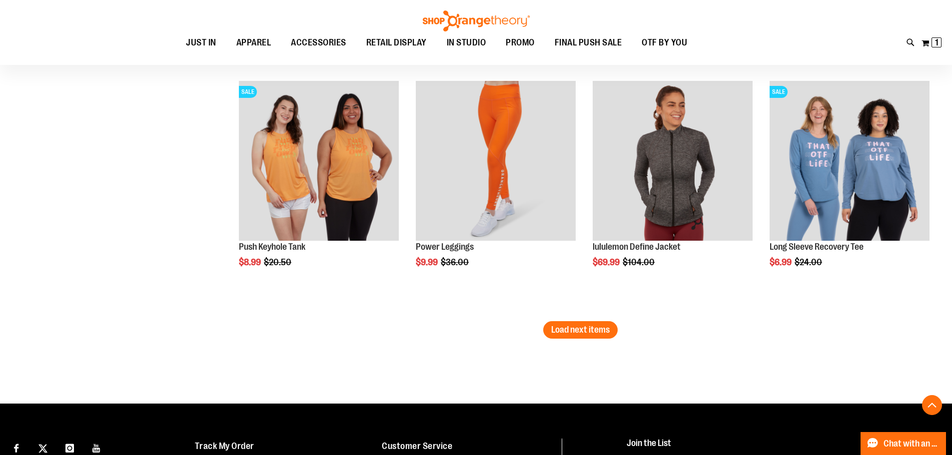
scroll to position [5155, 0]
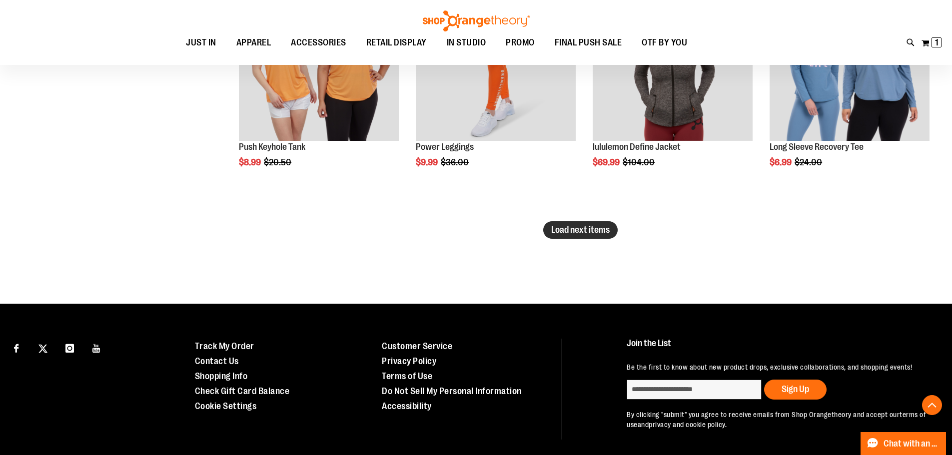
click at [572, 237] on button "Load next items" at bounding box center [580, 229] width 74 height 17
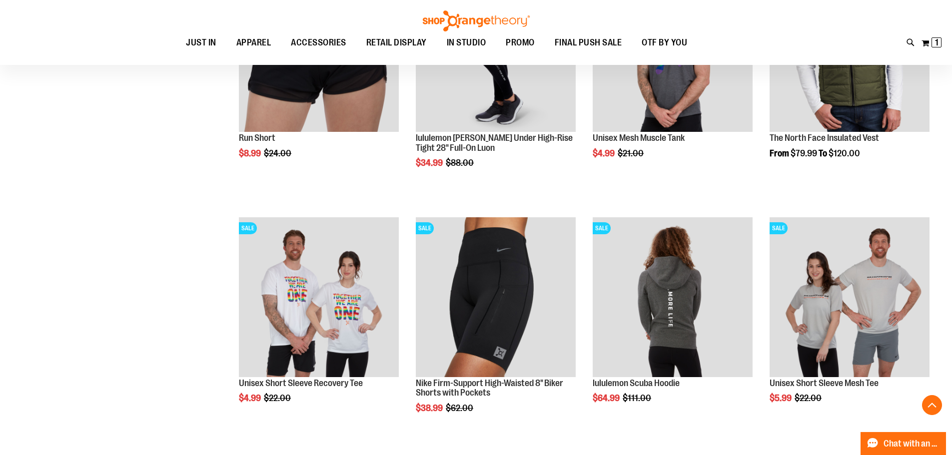
scroll to position [5705, 0]
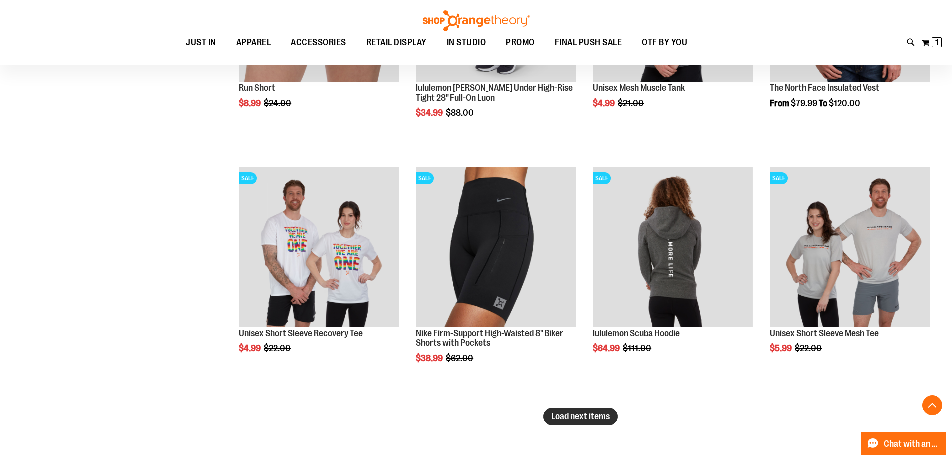
click at [573, 415] on span "Load next items" at bounding box center [580, 416] width 58 height 10
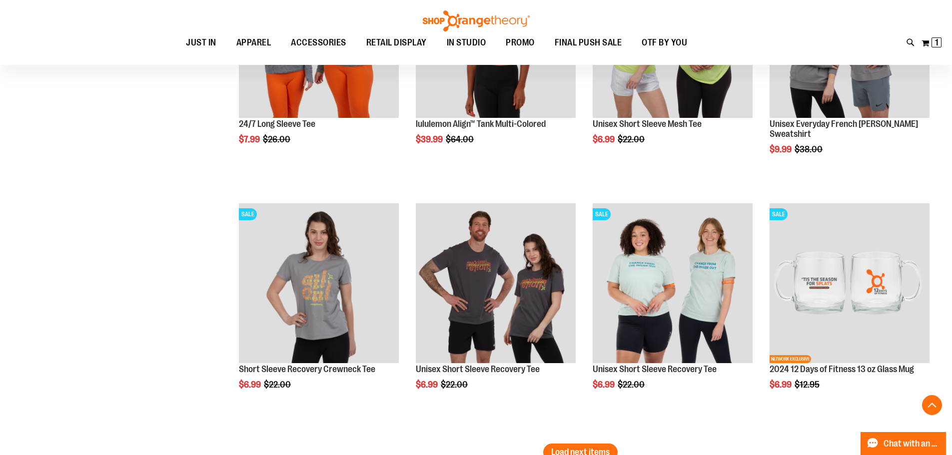
scroll to position [6505, 0]
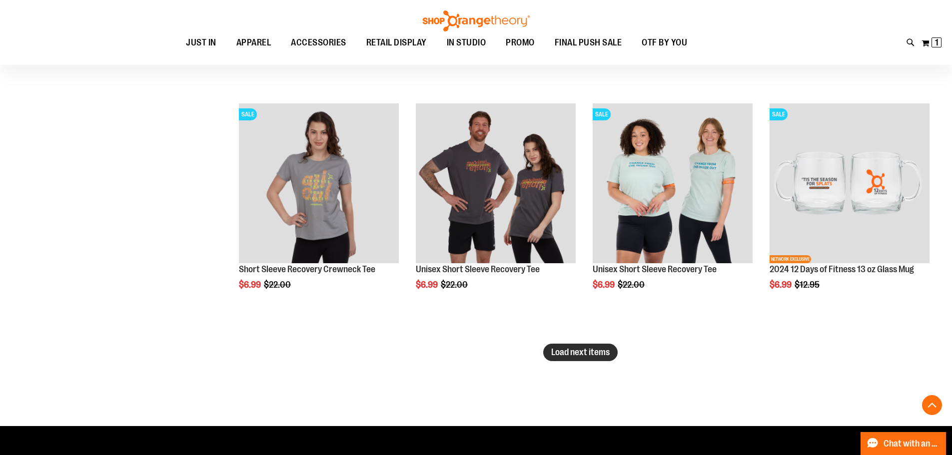
click at [567, 355] on span "Load next items" at bounding box center [580, 352] width 58 height 10
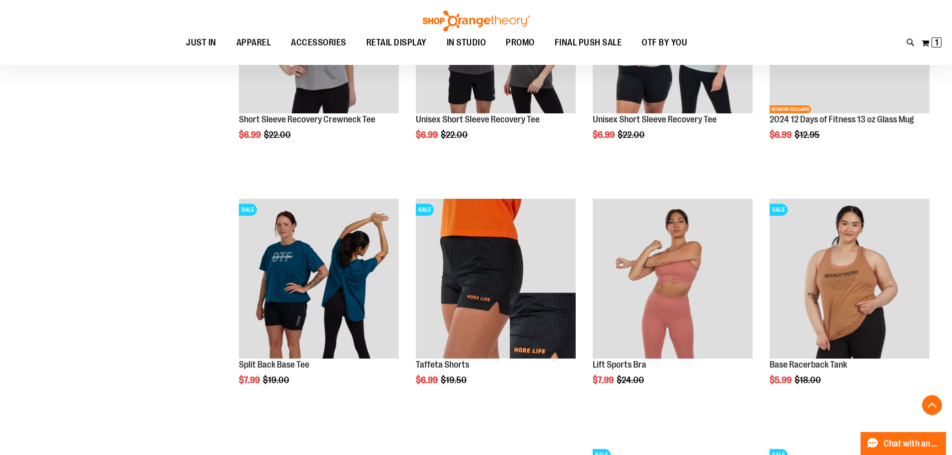
scroll to position [6705, 0]
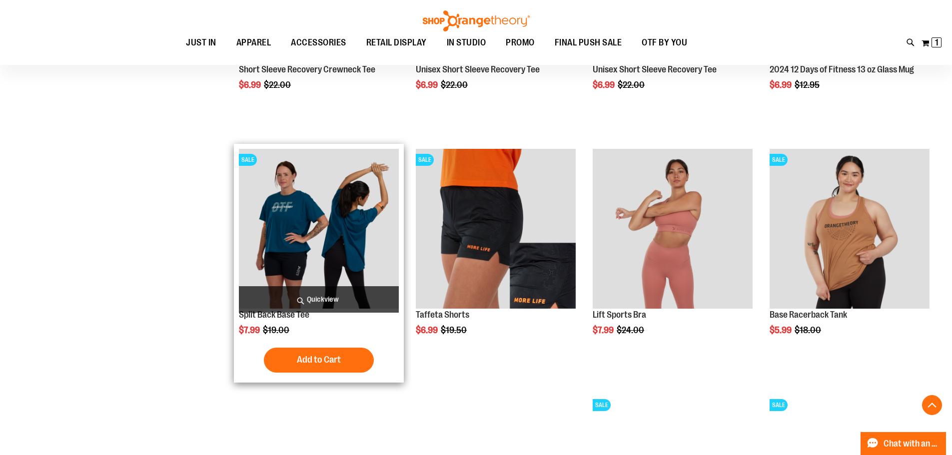
click at [329, 223] on img "product" at bounding box center [319, 229] width 160 height 160
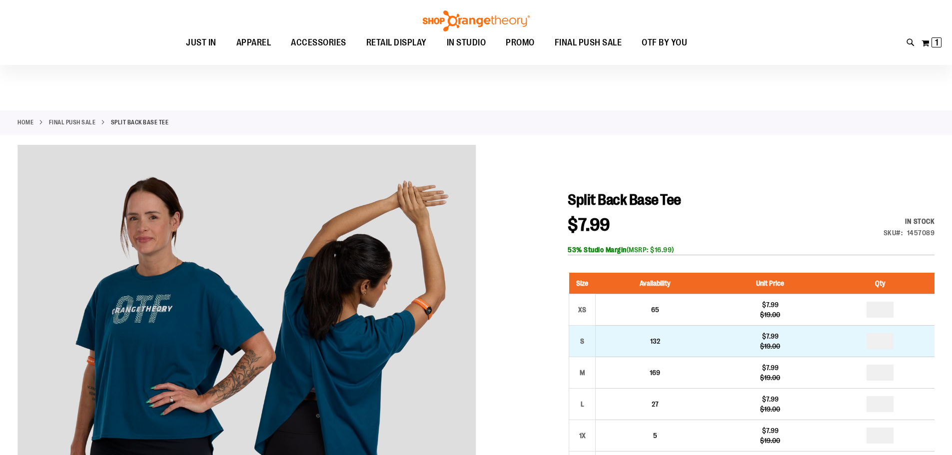
scroll to position [99, 0]
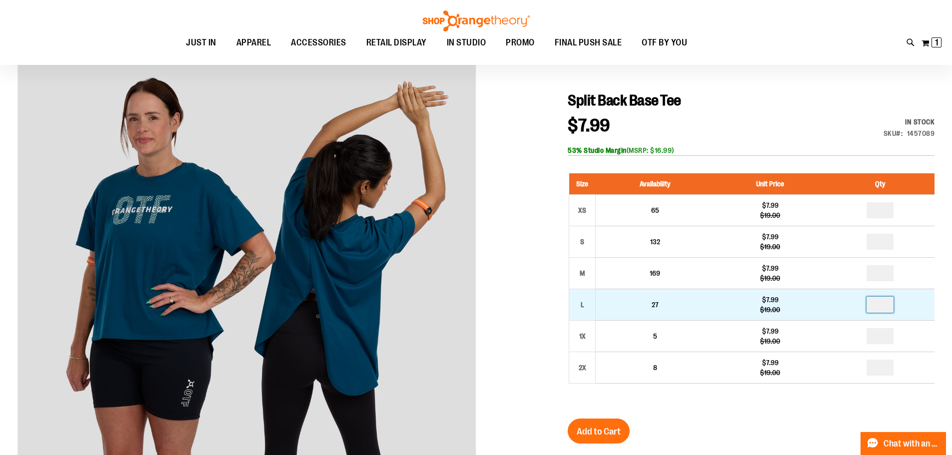
click at [884, 304] on input "number" at bounding box center [880, 305] width 27 height 16
type input "*"
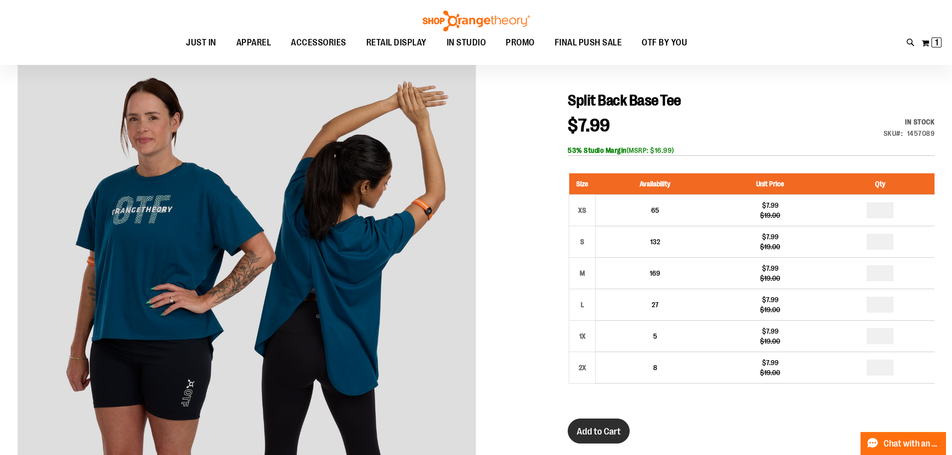
click at [611, 426] on span "Add to Cart" at bounding box center [599, 431] width 44 height 11
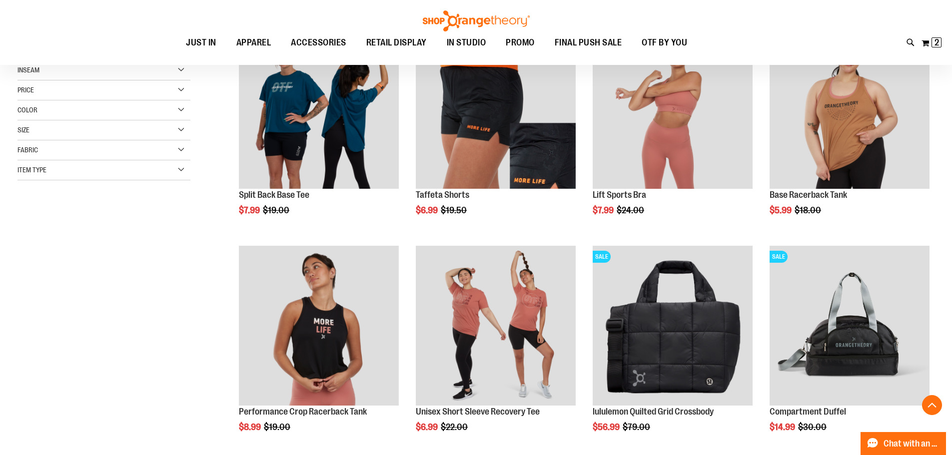
scroll to position [249, 0]
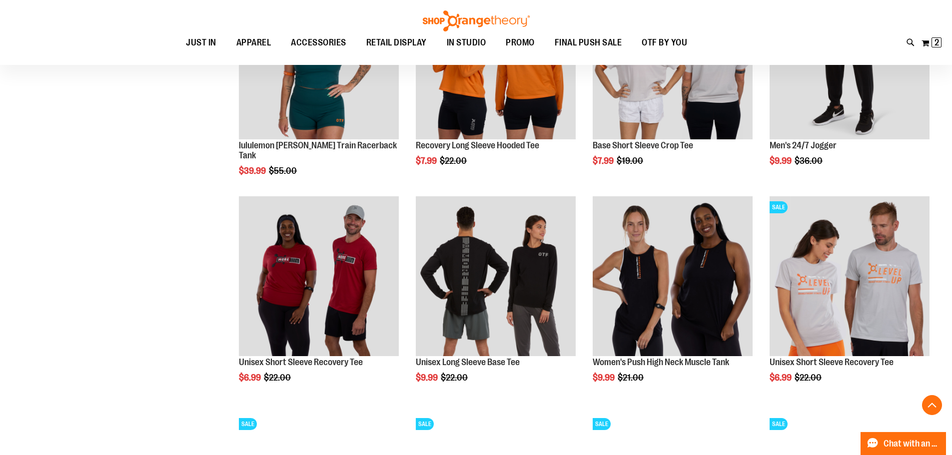
scroll to position [949, 0]
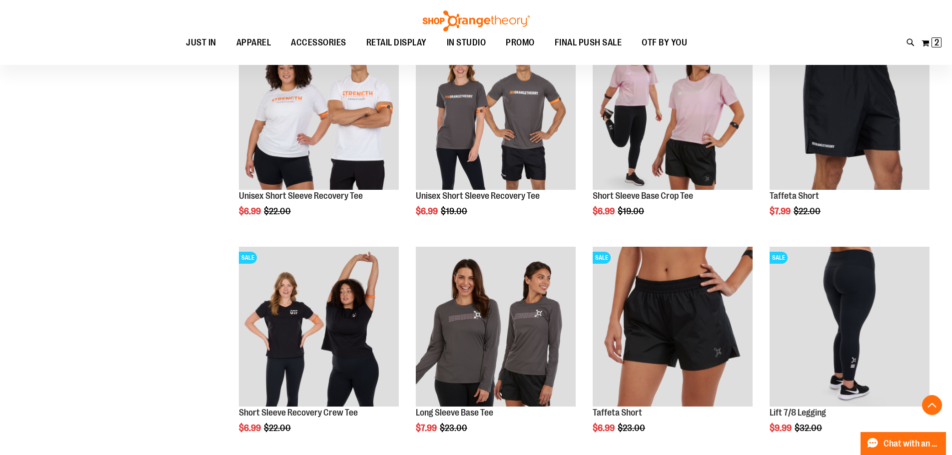
scroll to position [1549, 0]
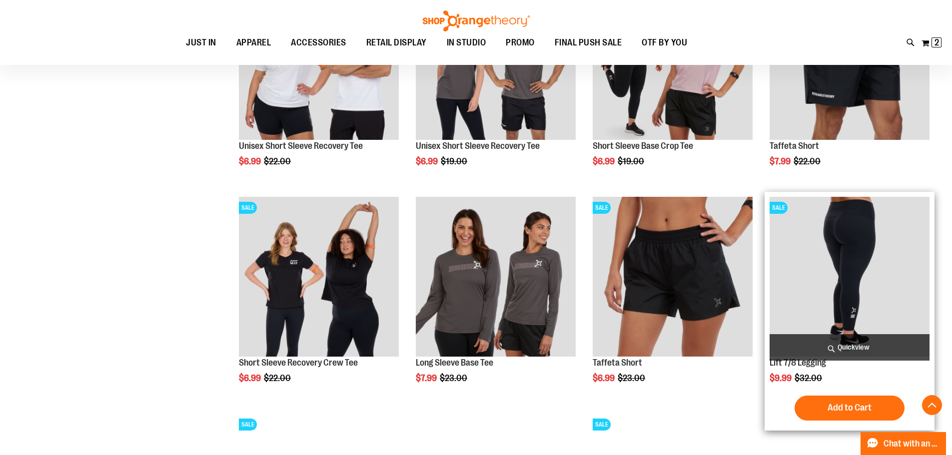
click at [861, 273] on img "product" at bounding box center [850, 277] width 160 height 160
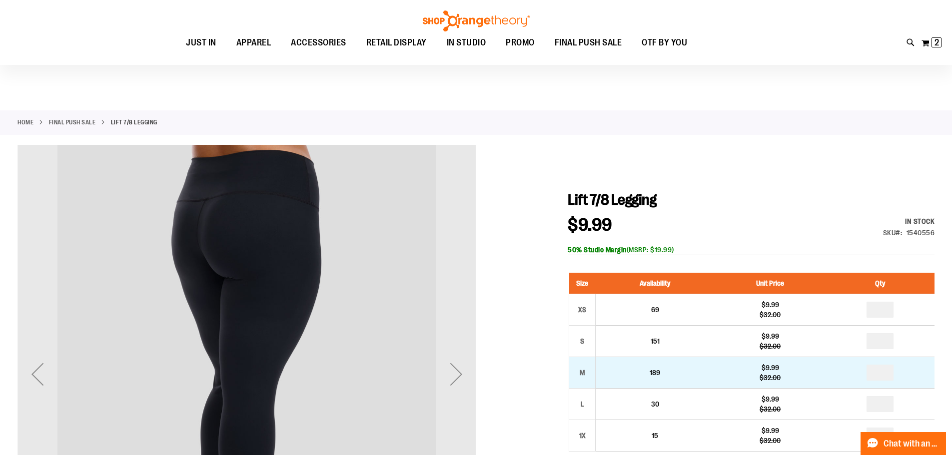
scroll to position [49, 0]
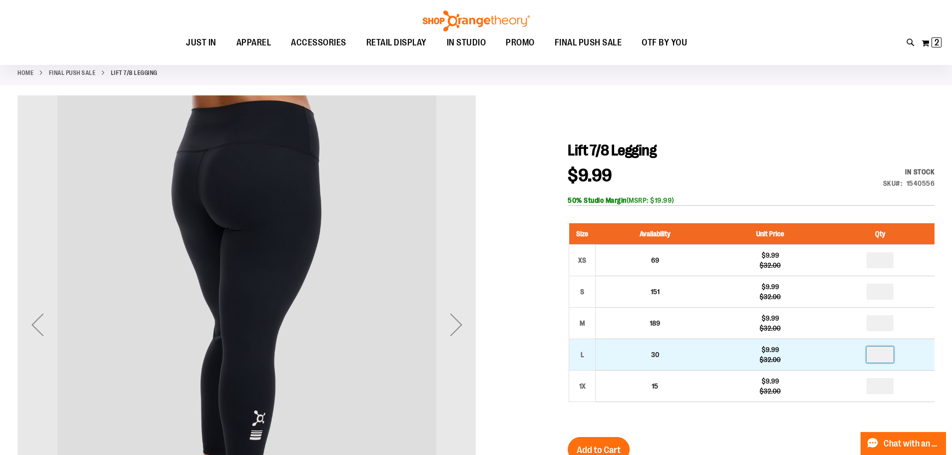
click at [882, 357] on input "number" at bounding box center [880, 355] width 27 height 16
type input "*"
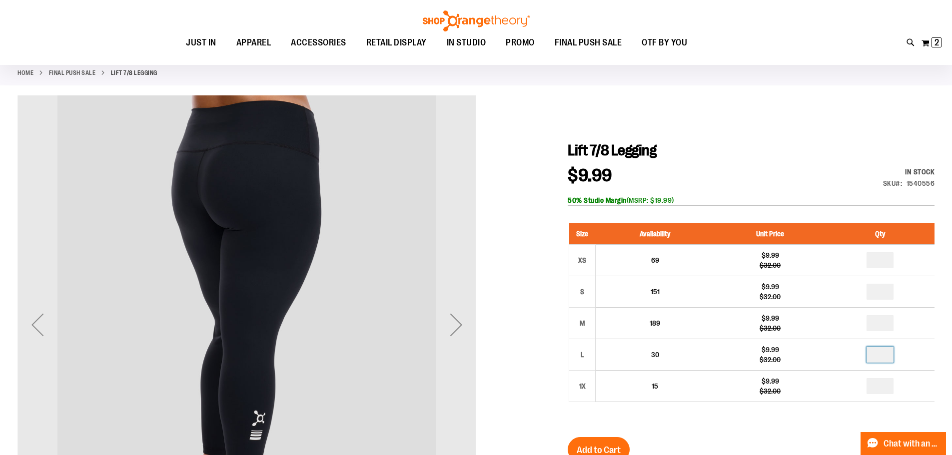
scroll to position [99, 0]
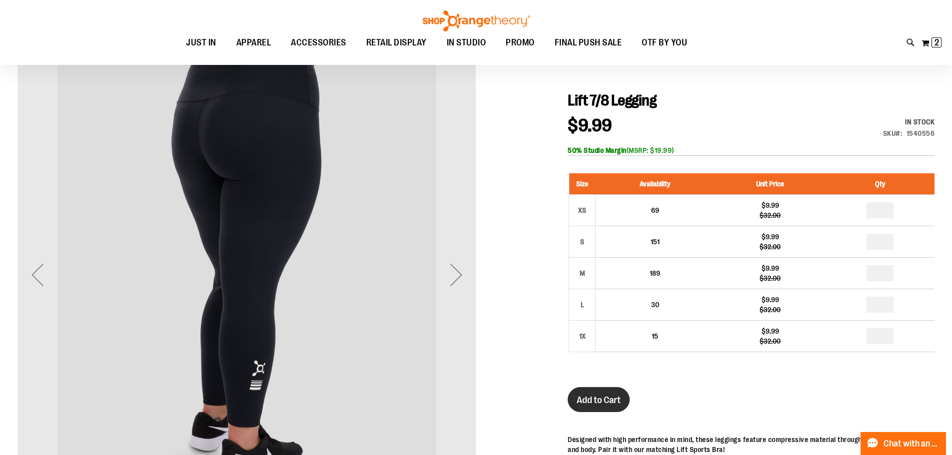
click at [628, 394] on button "Add to Cart" at bounding box center [599, 399] width 62 height 25
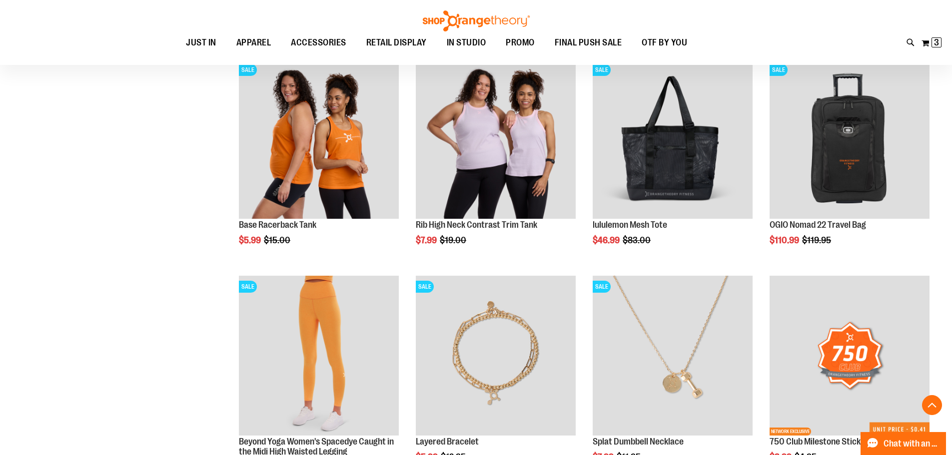
scroll to position [870, 0]
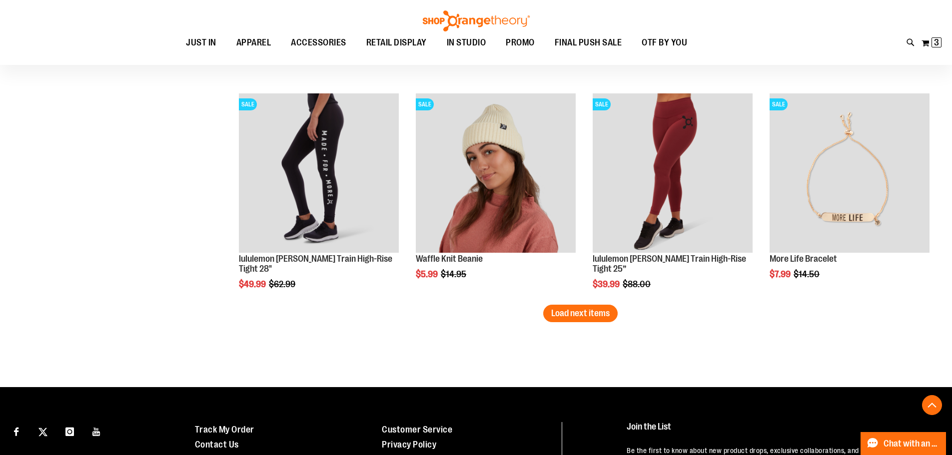
scroll to position [1920, 0]
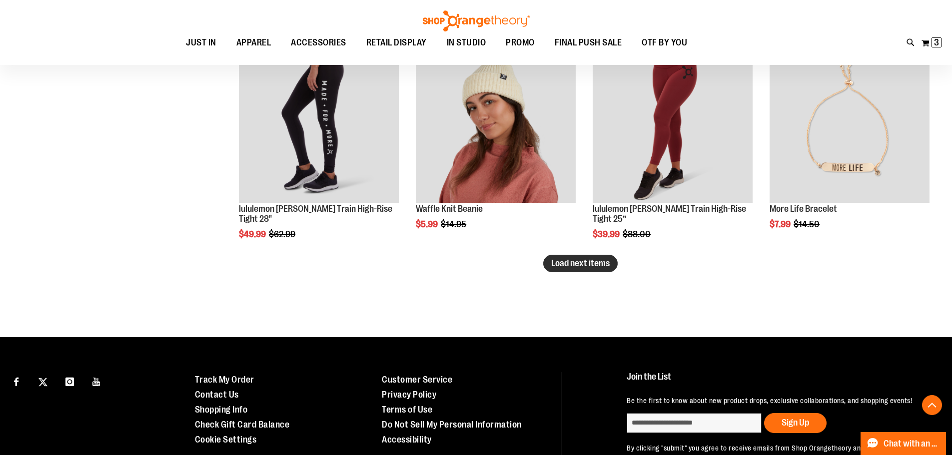
click at [573, 261] on span "Load next items" at bounding box center [580, 263] width 58 height 10
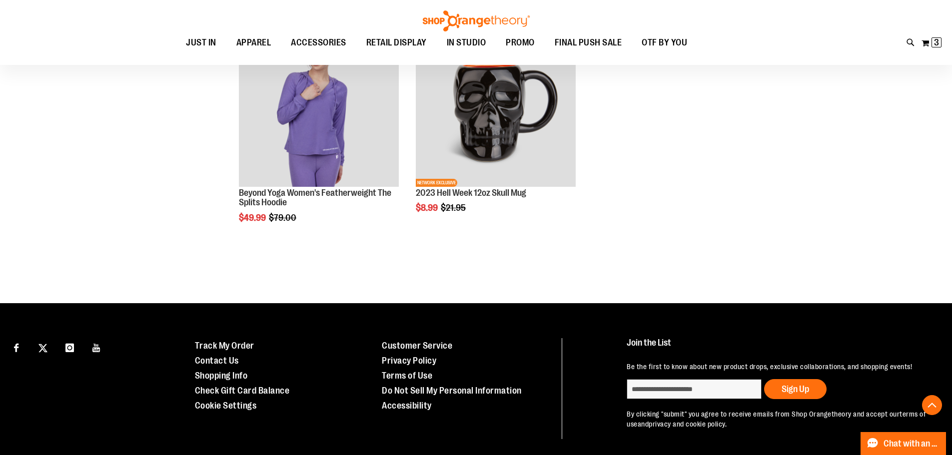
scroll to position [2270, 0]
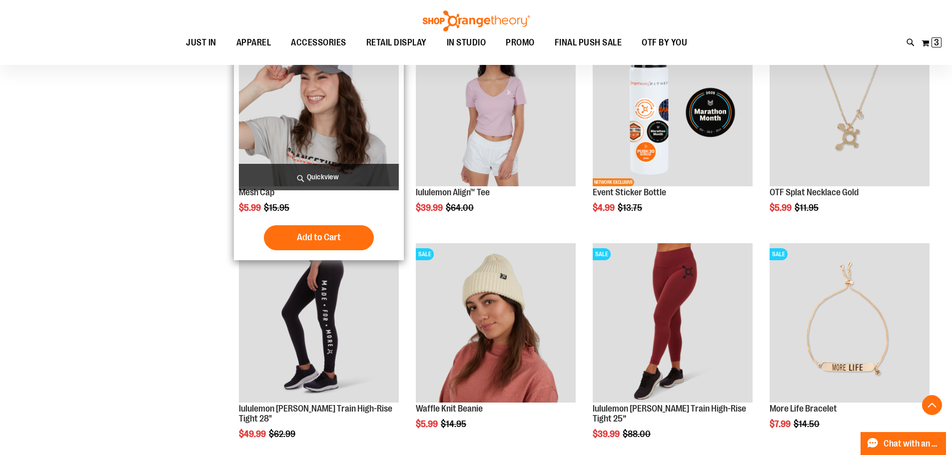
scroll to position [1670, 0]
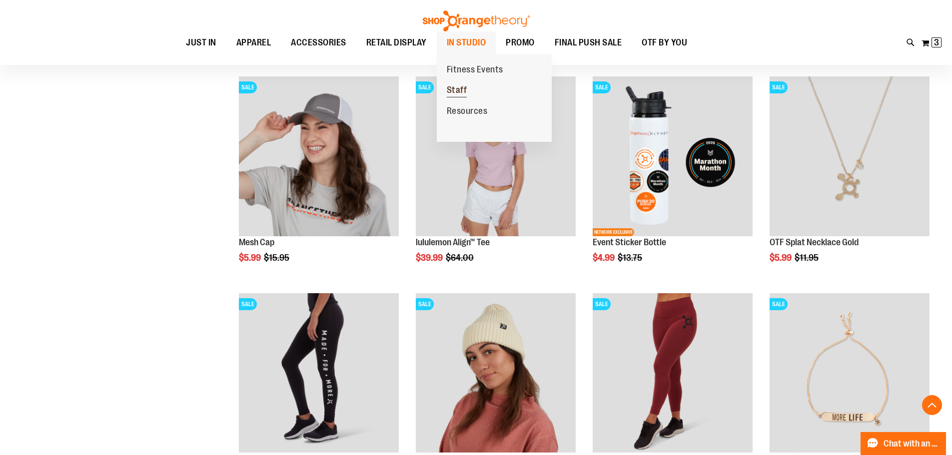
click at [458, 88] on span "Staff" at bounding box center [457, 91] width 20 height 12
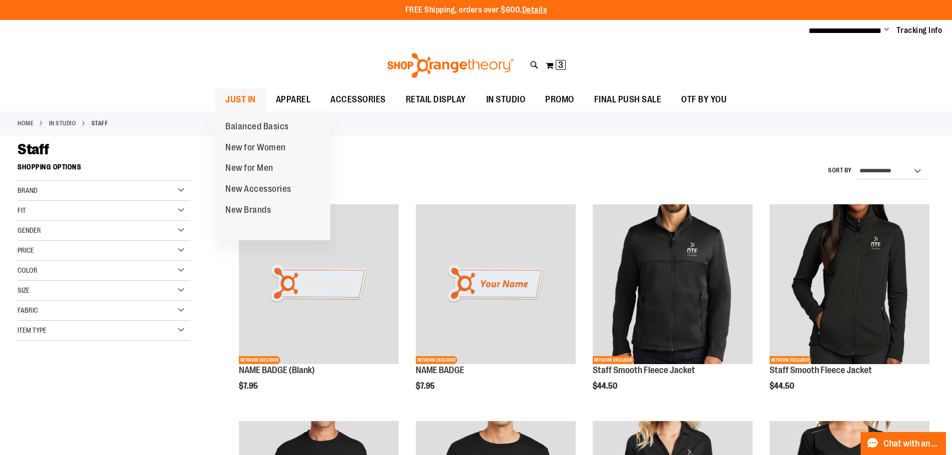
click at [250, 96] on span "JUST IN" at bounding box center [240, 99] width 30 height 22
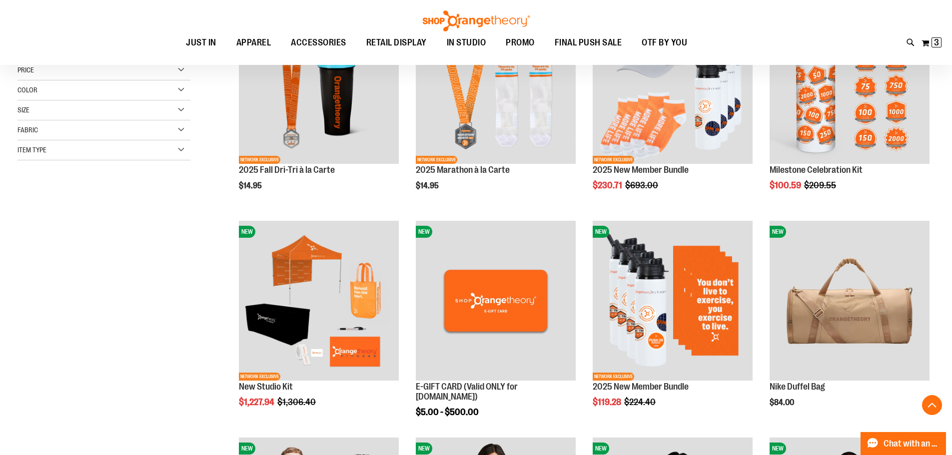
scroll to position [249, 0]
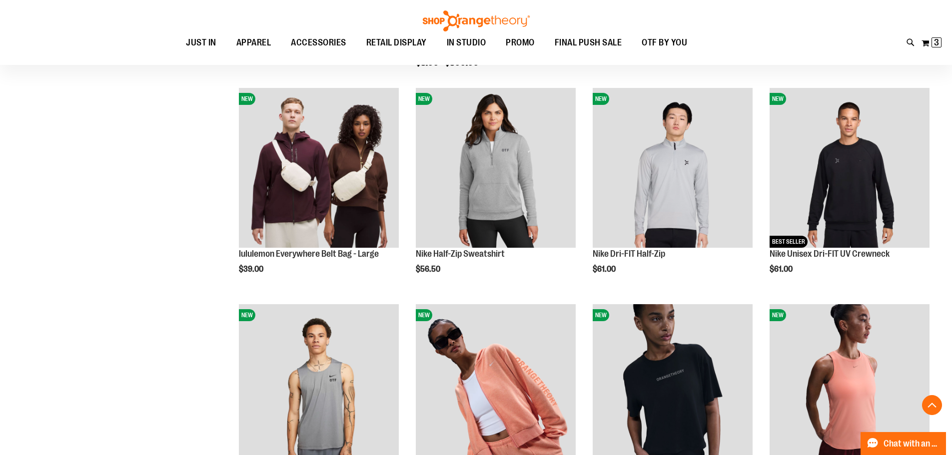
scroll to position [599, 0]
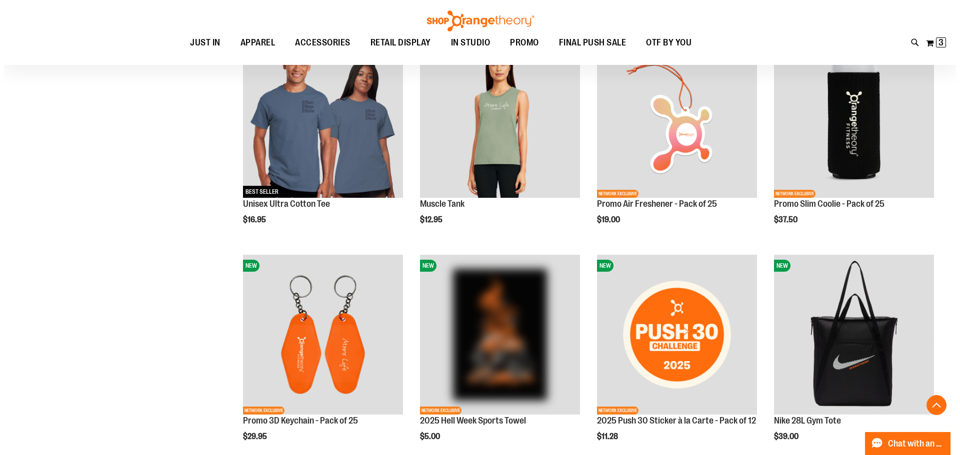
scroll to position [1299, 0]
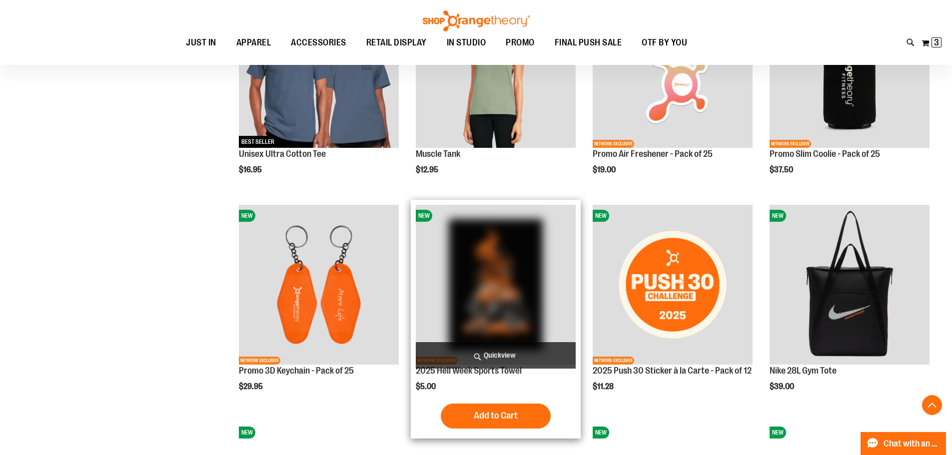
click at [508, 355] on span "Quickview" at bounding box center [496, 355] width 160 height 26
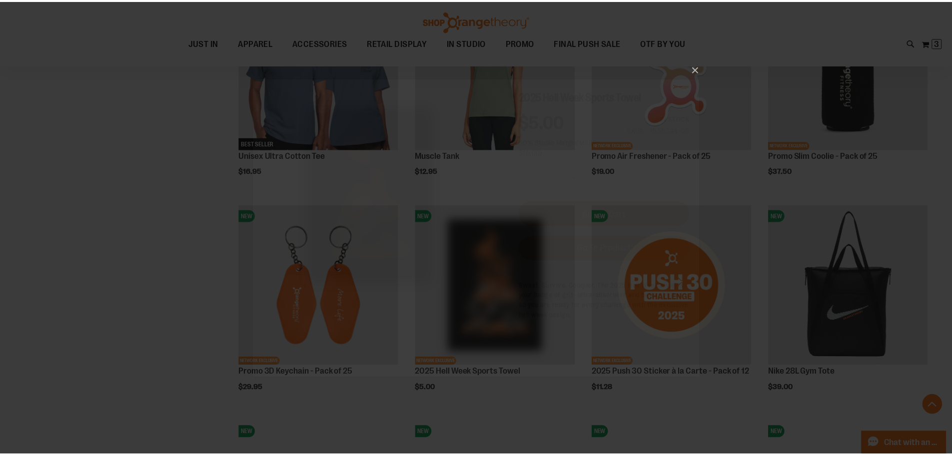
scroll to position [0, 0]
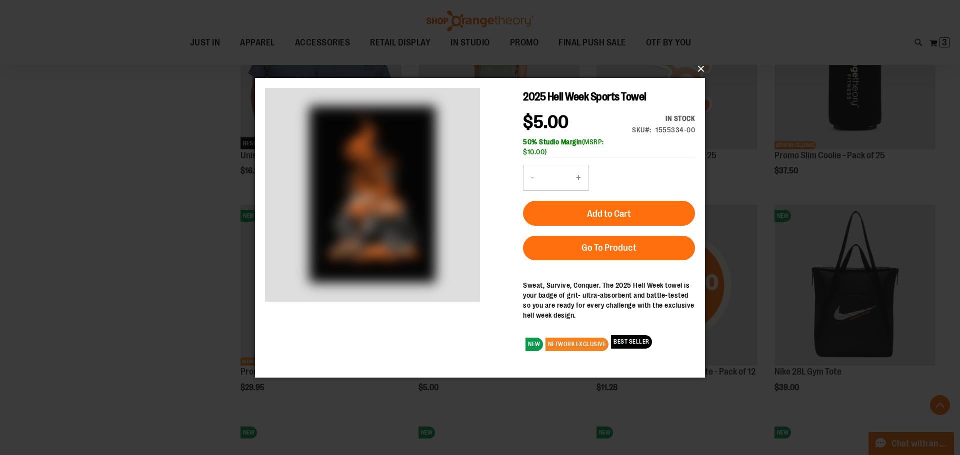
click at [701, 69] on button "×" at bounding box center [483, 69] width 450 height 22
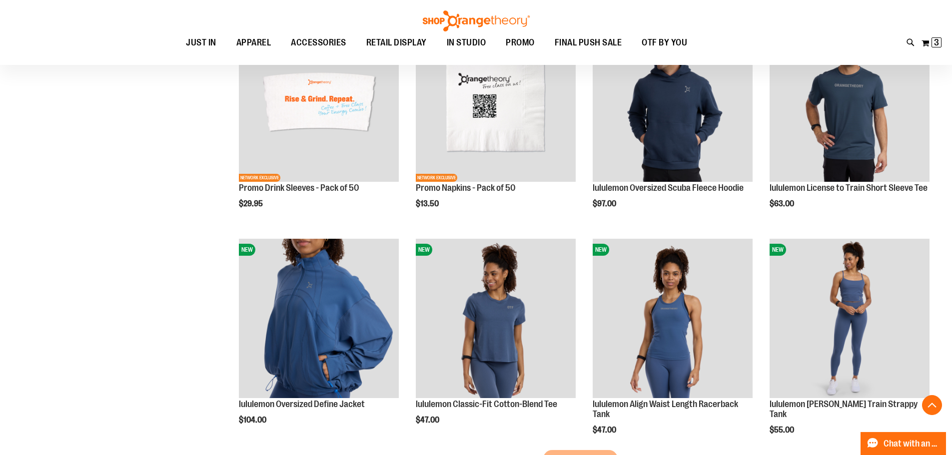
scroll to position [1749, 0]
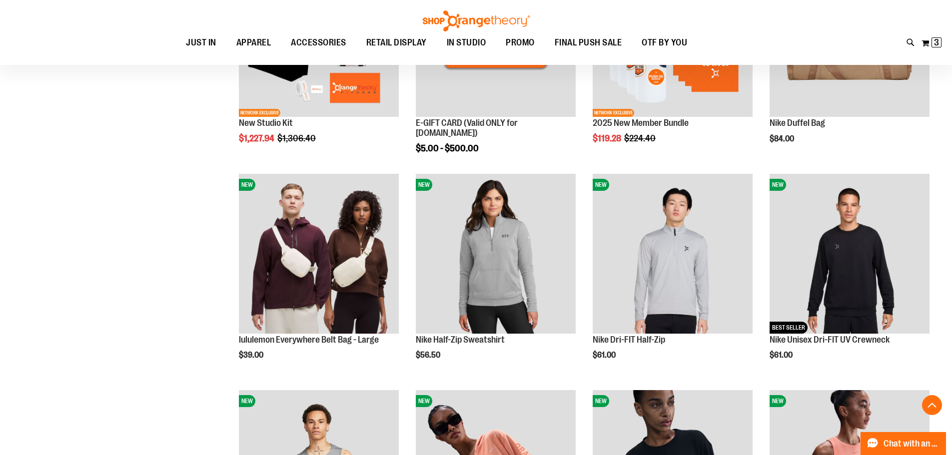
scroll to position [113, 0]
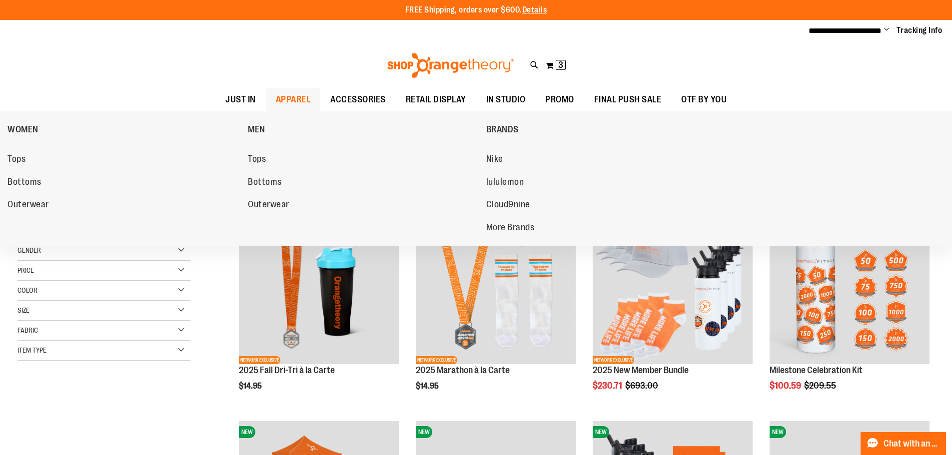
click at [294, 98] on span "APPAREL" at bounding box center [293, 99] width 35 height 22
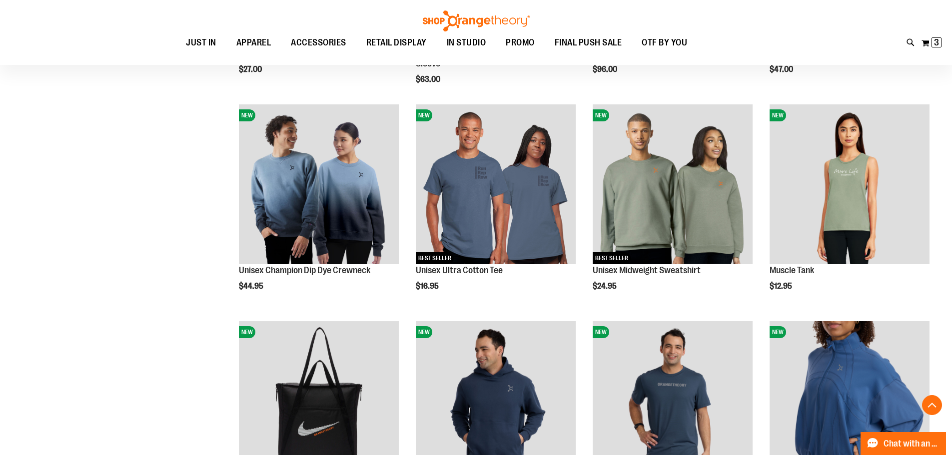
scroll to position [799, 0]
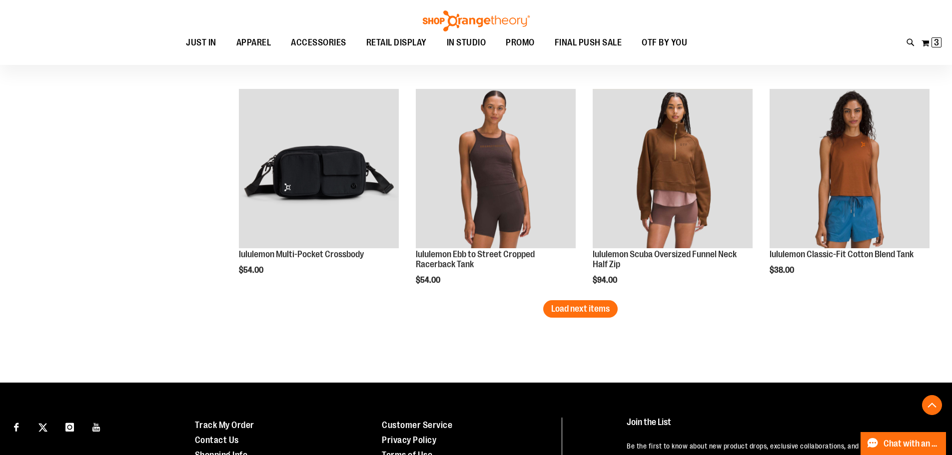
scroll to position [1899, 0]
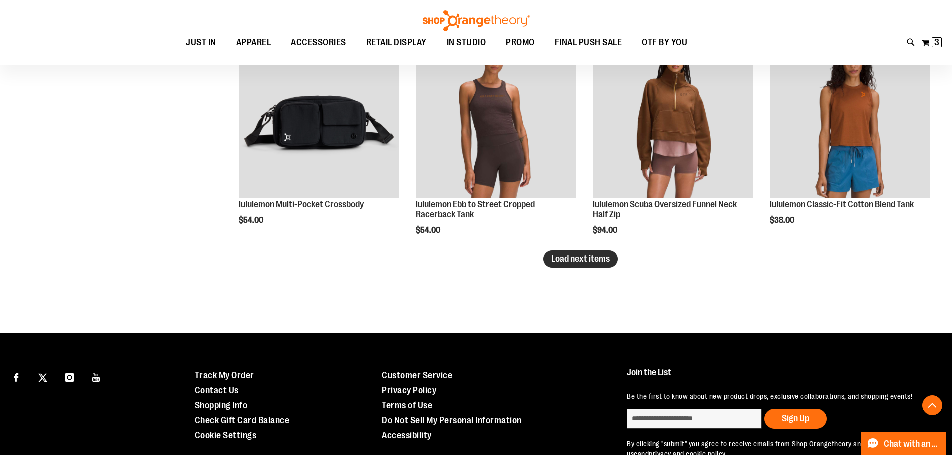
click at [579, 262] on span "Load next items" at bounding box center [580, 259] width 58 height 10
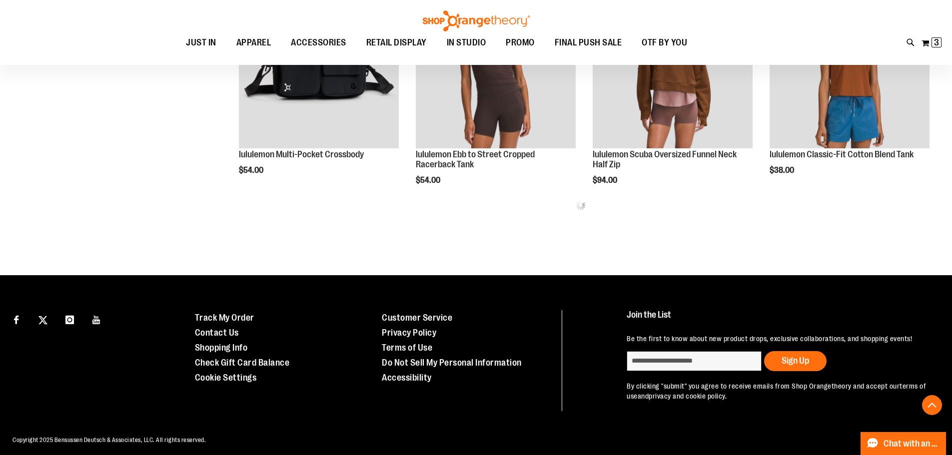
scroll to position [1956, 0]
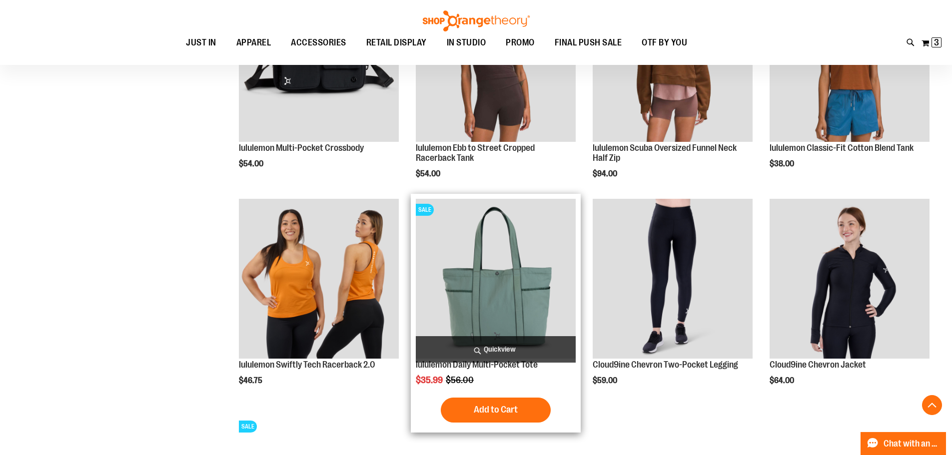
click at [516, 301] on img "product" at bounding box center [496, 279] width 160 height 160
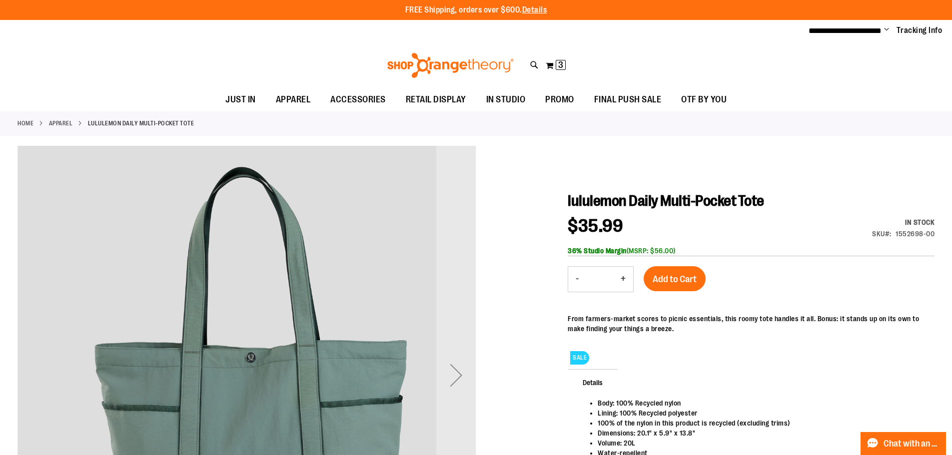
scroll to position [99, 0]
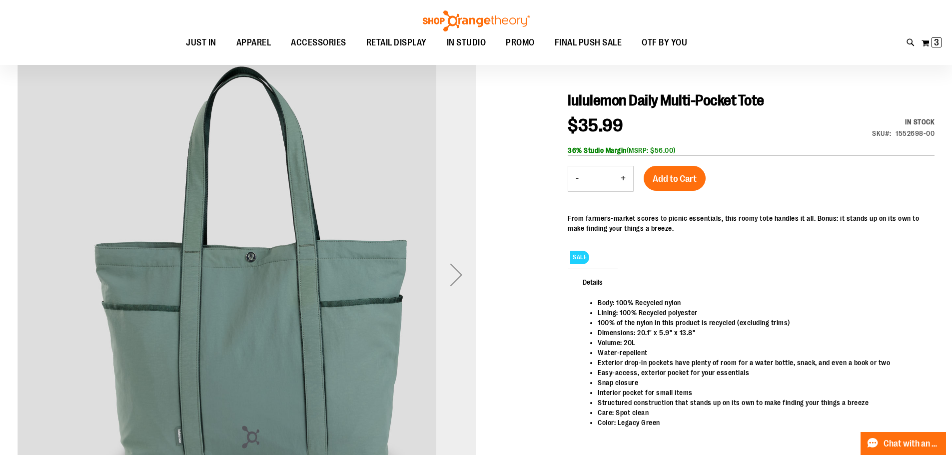
click at [459, 281] on div "Next" at bounding box center [456, 275] width 40 height 40
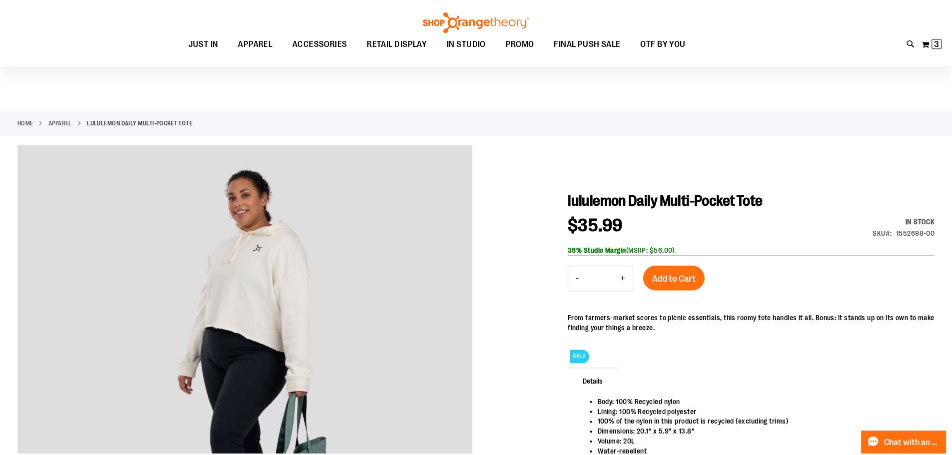
scroll to position [99, 0]
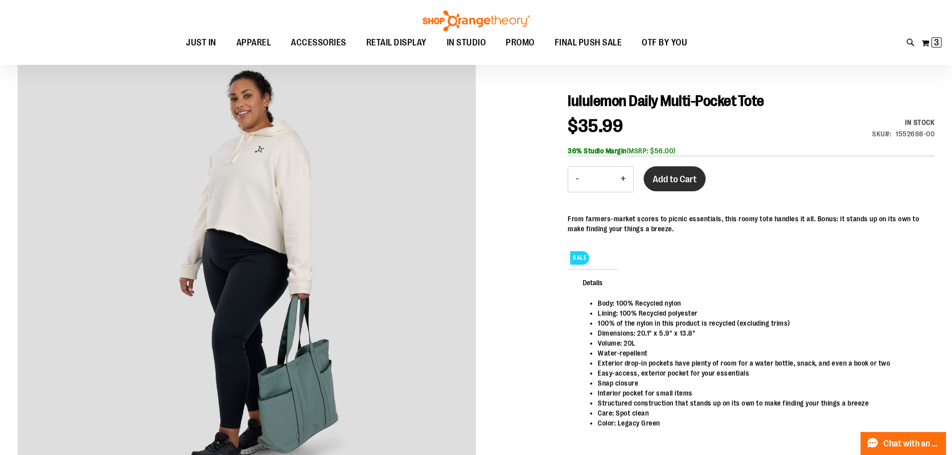
click at [684, 178] on span "Add to Cart" at bounding box center [675, 179] width 44 height 11
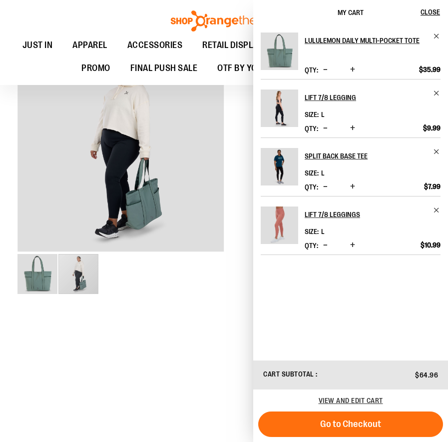
click at [59, 16] on div "Toggle Nav Search Popular Suggestions Advanced Search" at bounding box center [224, 42] width 448 height 85
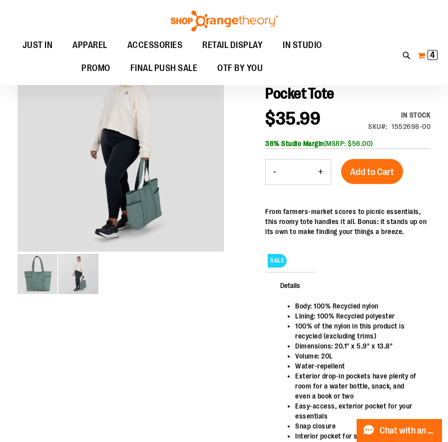
click at [434, 56] on span "4" at bounding box center [432, 55] width 5 height 10
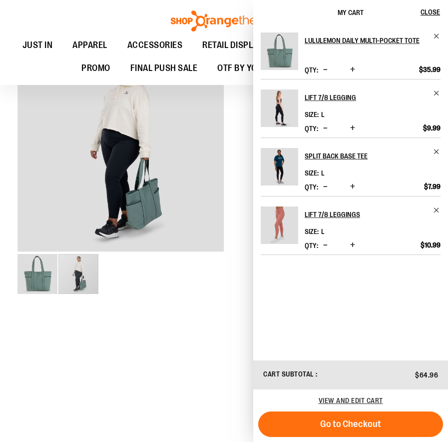
click at [180, 333] on div at bounding box center [223, 288] width 413 height 485
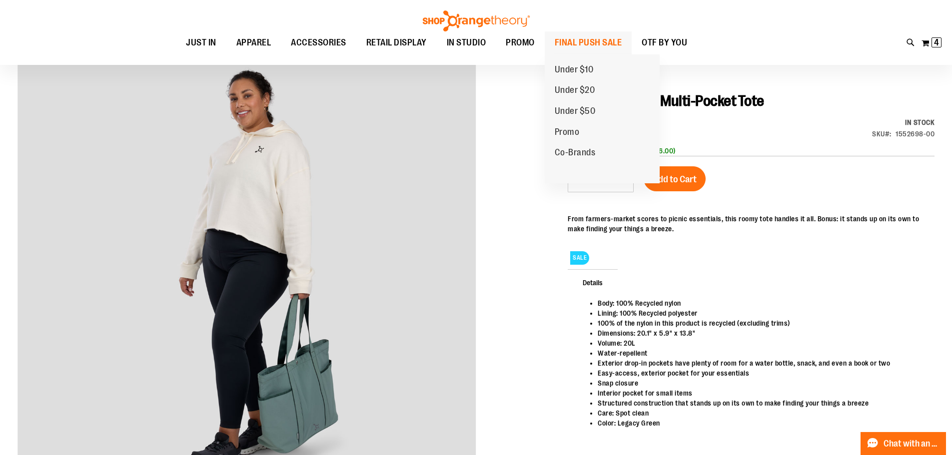
click at [573, 39] on span "FINAL PUSH SALE" at bounding box center [588, 42] width 67 height 22
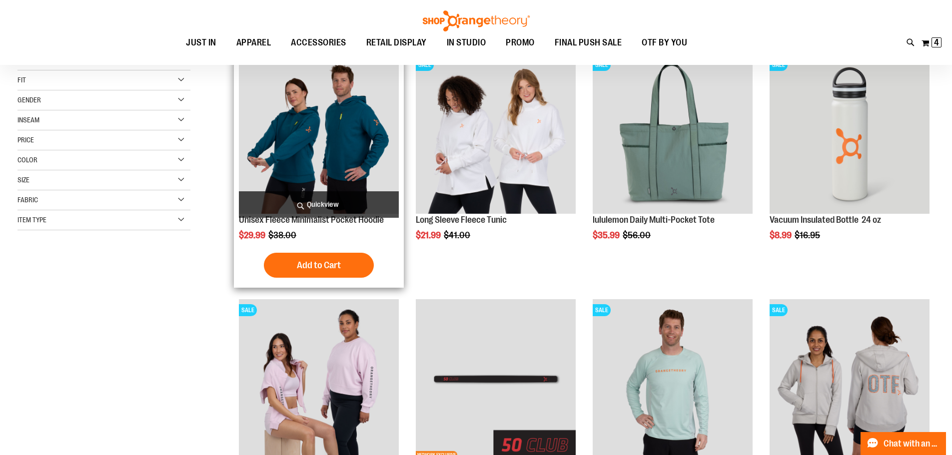
scroll to position [199, 0]
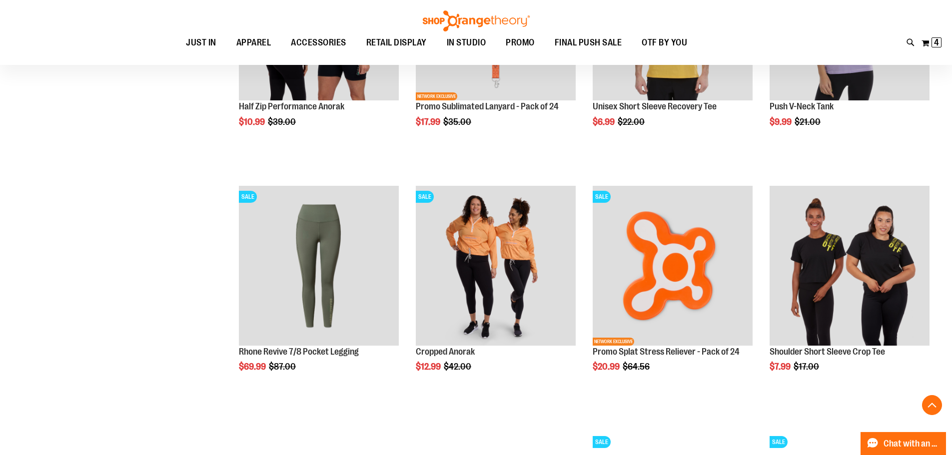
scroll to position [1049, 0]
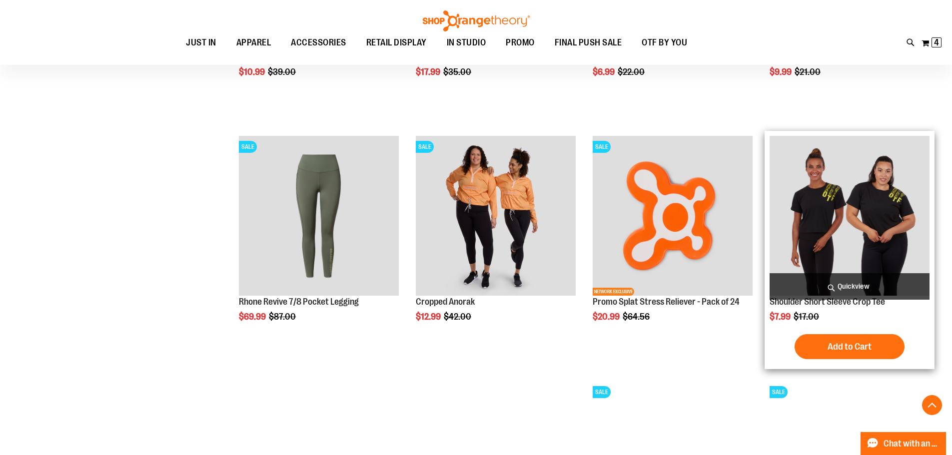
click at [884, 199] on img "product" at bounding box center [850, 216] width 160 height 160
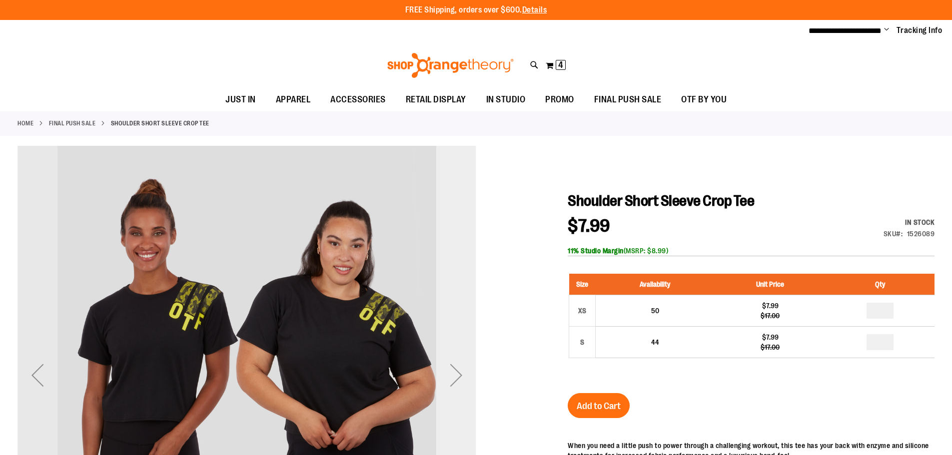
click at [460, 374] on div "Next" at bounding box center [456, 375] width 40 height 40
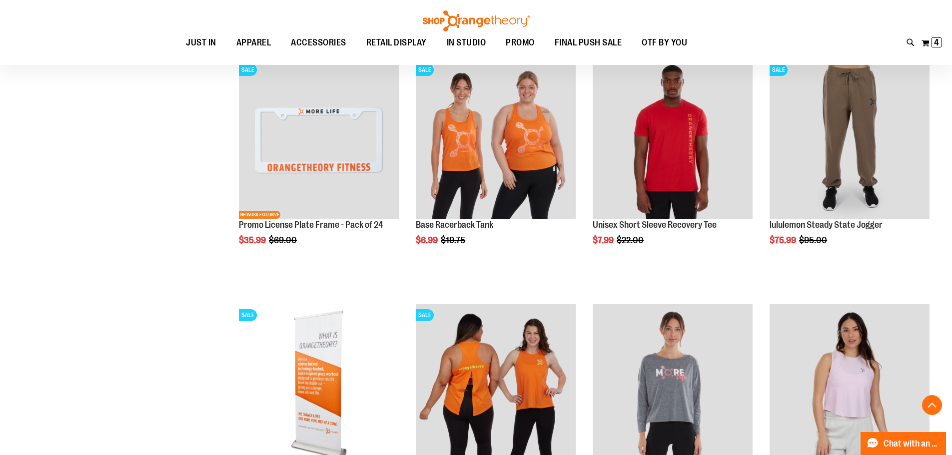
scroll to position [956, 0]
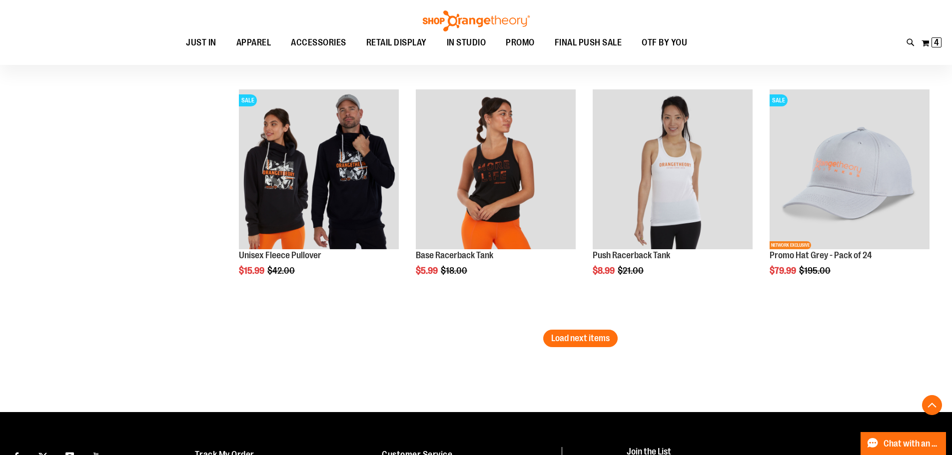
scroll to position [2152, 0]
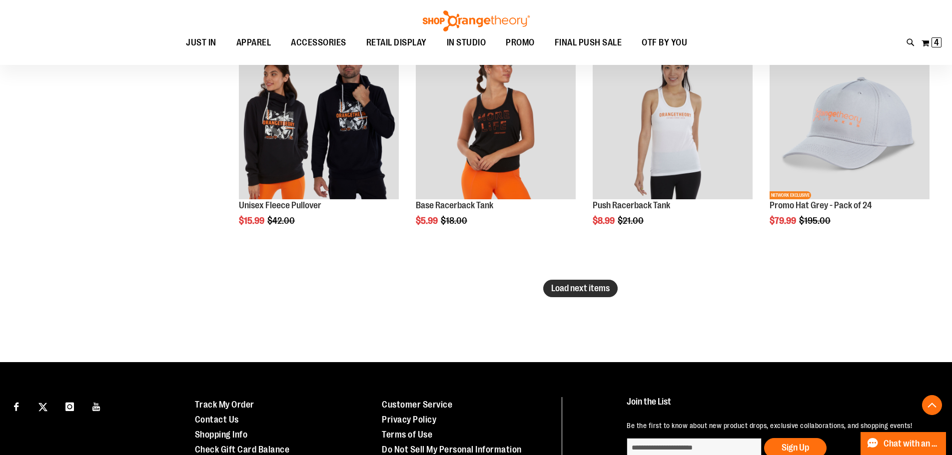
click at [592, 283] on span "Load next items" at bounding box center [580, 288] width 58 height 10
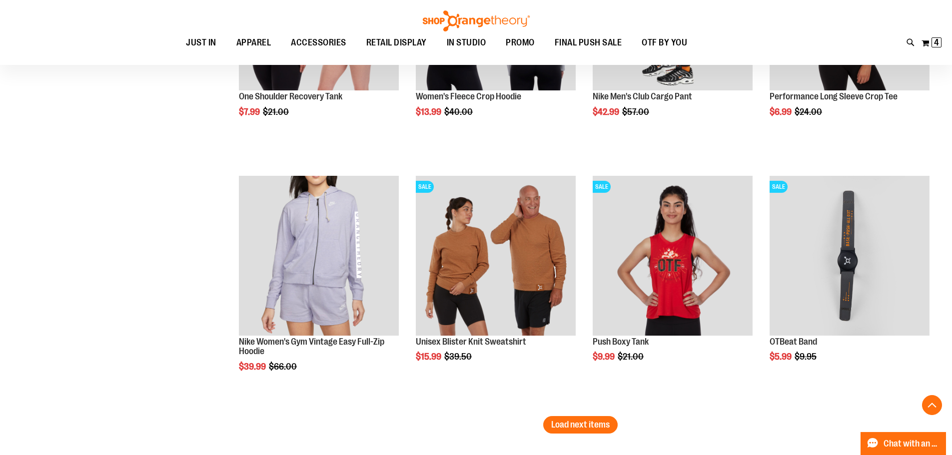
scroll to position [2802, 0]
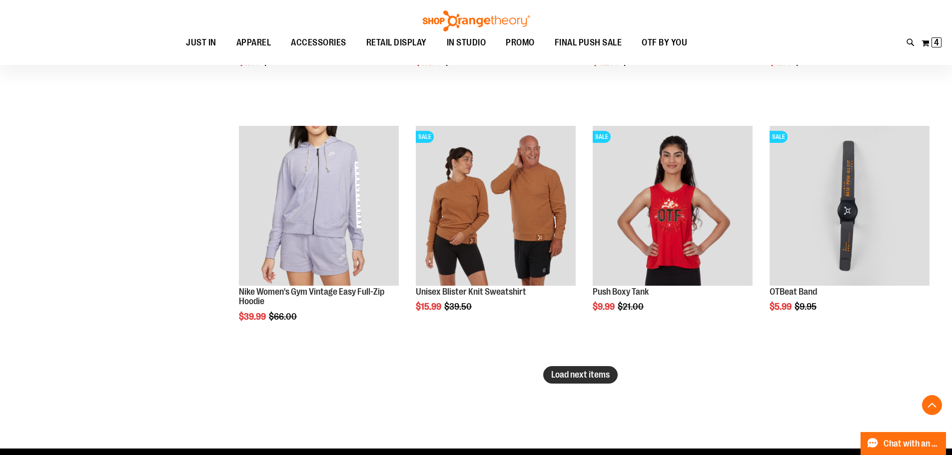
click at [564, 375] on span "Load next items" at bounding box center [580, 375] width 58 height 10
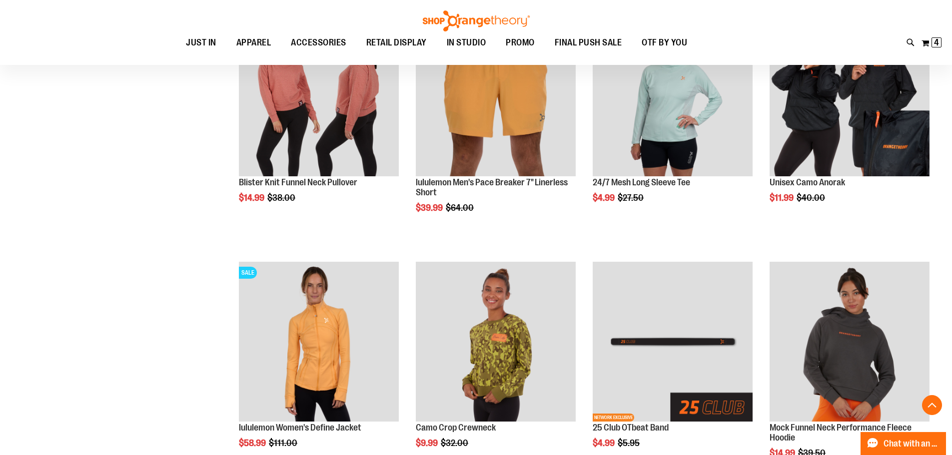
scroll to position [3552, 0]
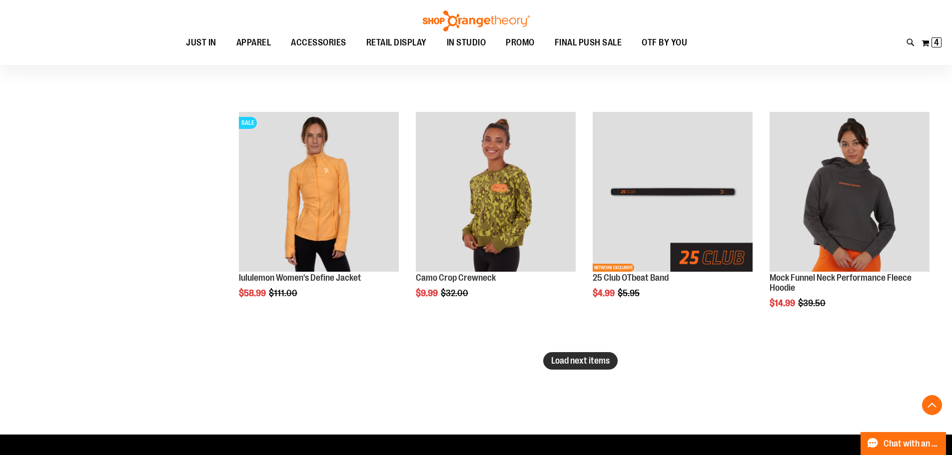
click at [579, 368] on button "Load next items" at bounding box center [580, 360] width 74 height 17
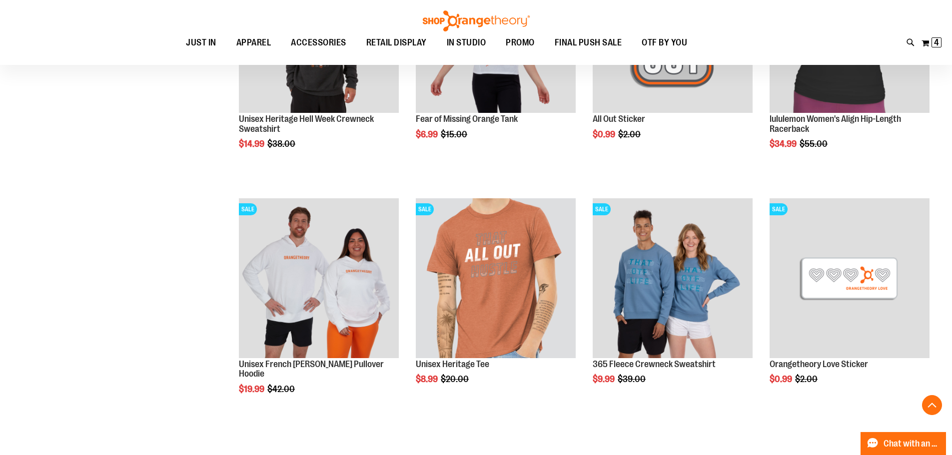
scroll to position [4252, 0]
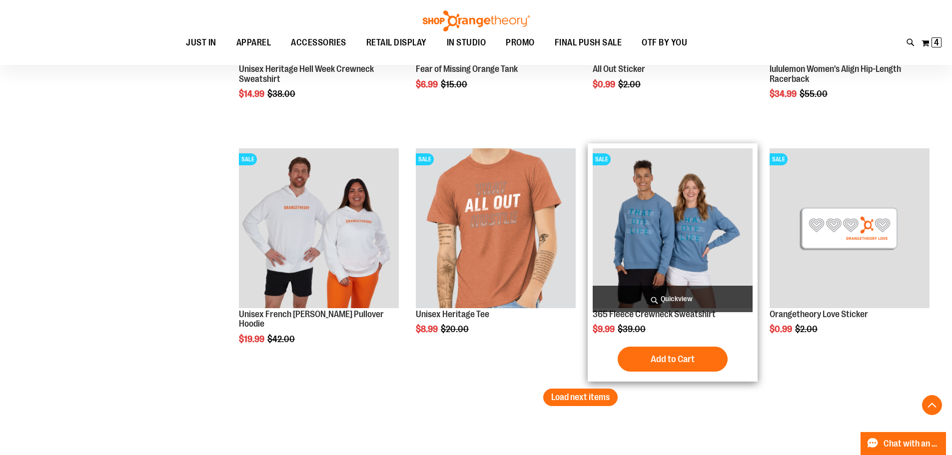
click at [715, 189] on img "product" at bounding box center [673, 228] width 160 height 160
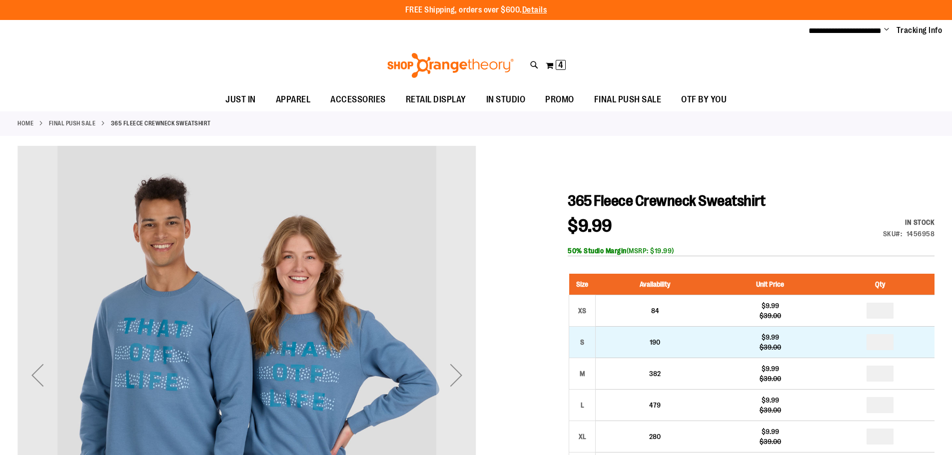
scroll to position [99, 0]
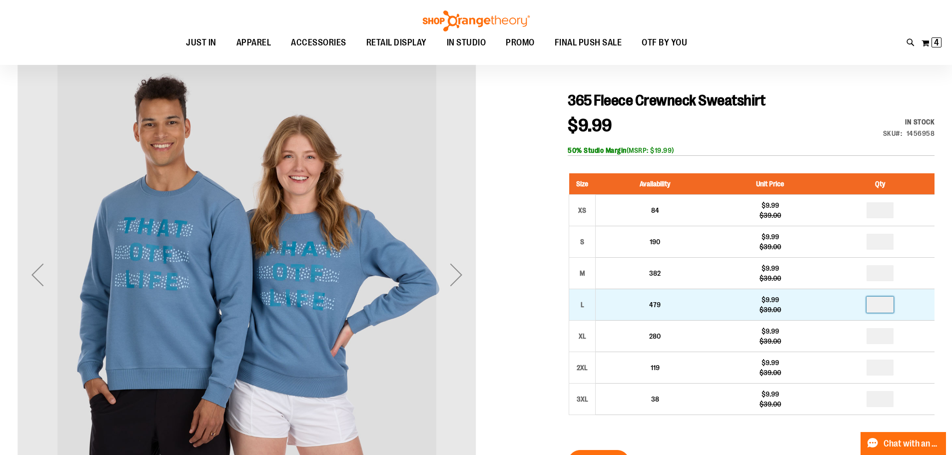
click at [882, 305] on input "number" at bounding box center [880, 305] width 27 height 16
type input "*"
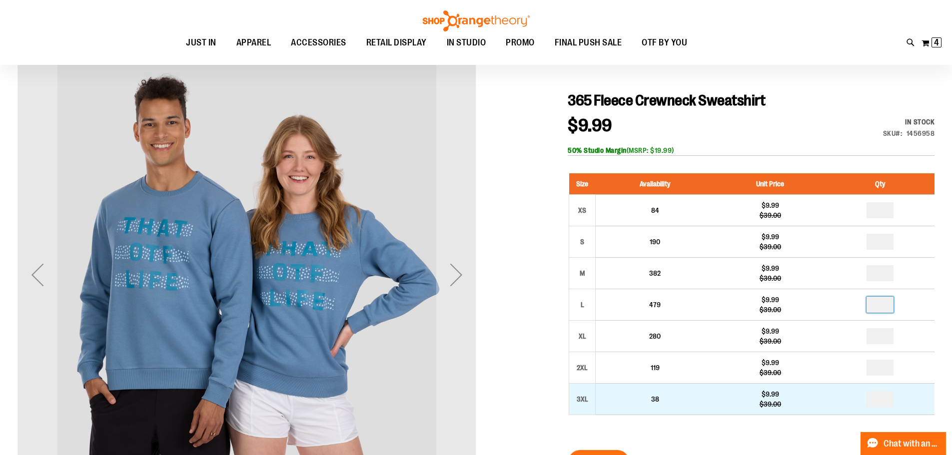
scroll to position [199, 0]
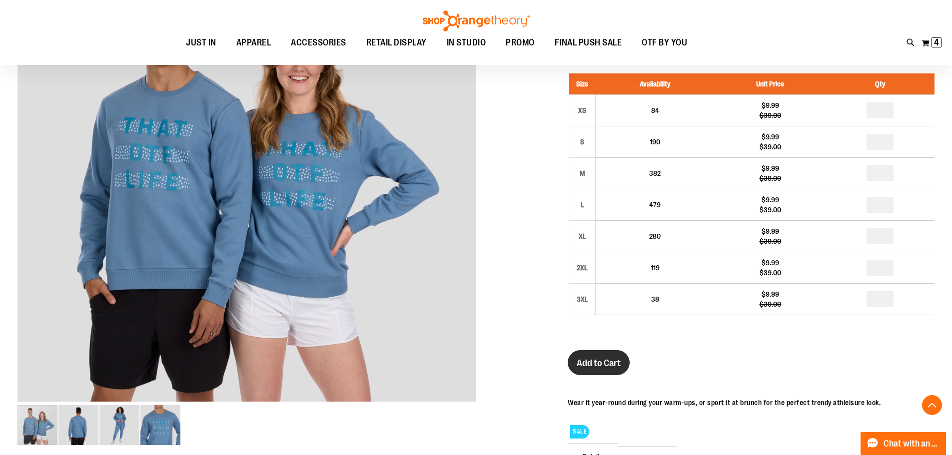
click at [587, 361] on span "Add to Cart" at bounding box center [599, 363] width 44 height 11
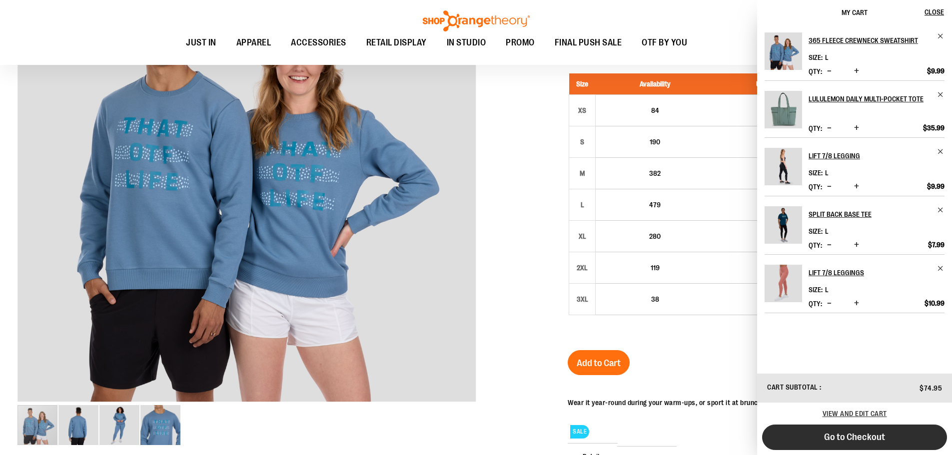
click at [851, 437] on span "Go to Checkout" at bounding box center [854, 437] width 61 height 11
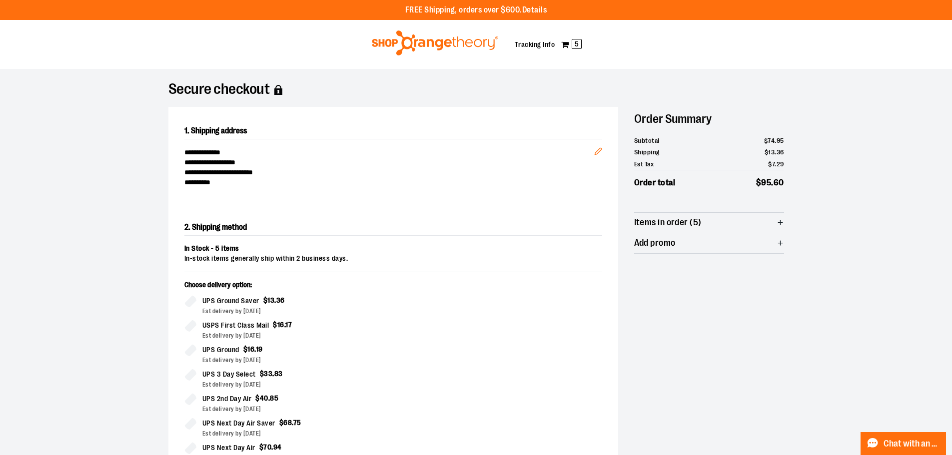
scroll to position [160, 0]
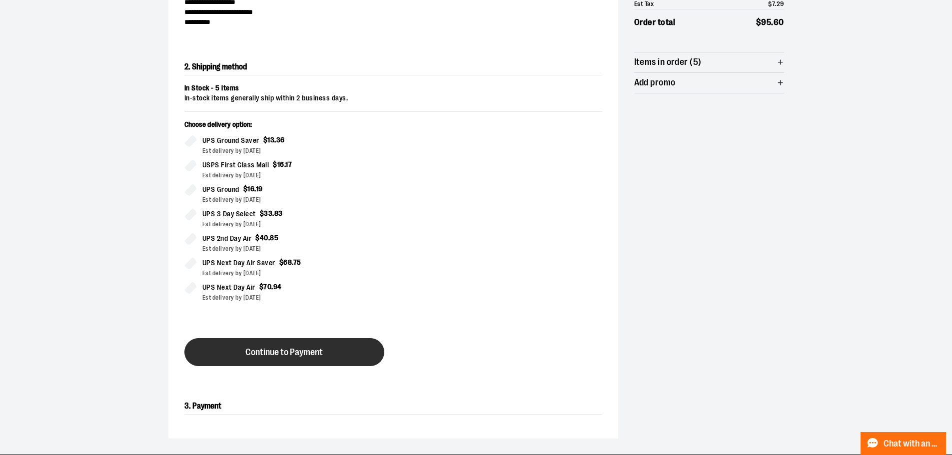
click at [340, 357] on button "Continue to Payment" at bounding box center [284, 352] width 200 height 28
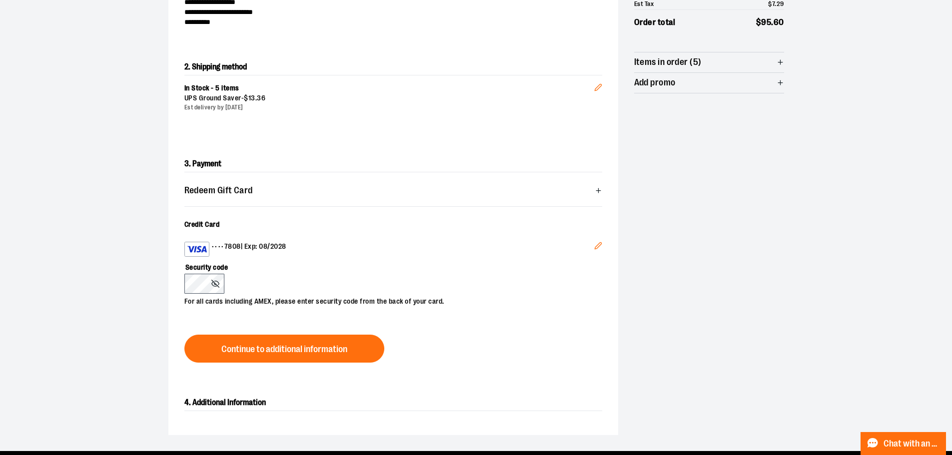
click at [598, 245] on icon "Edit" at bounding box center [598, 246] width 8 height 8
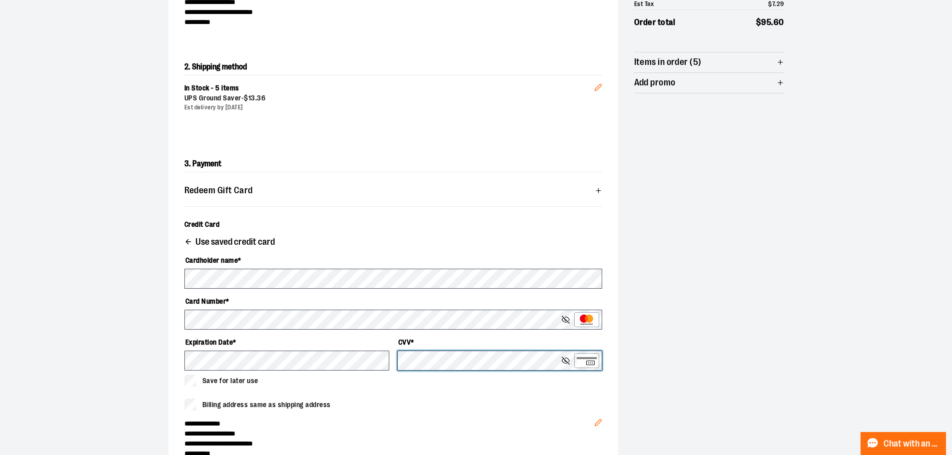
scroll to position [210, 0]
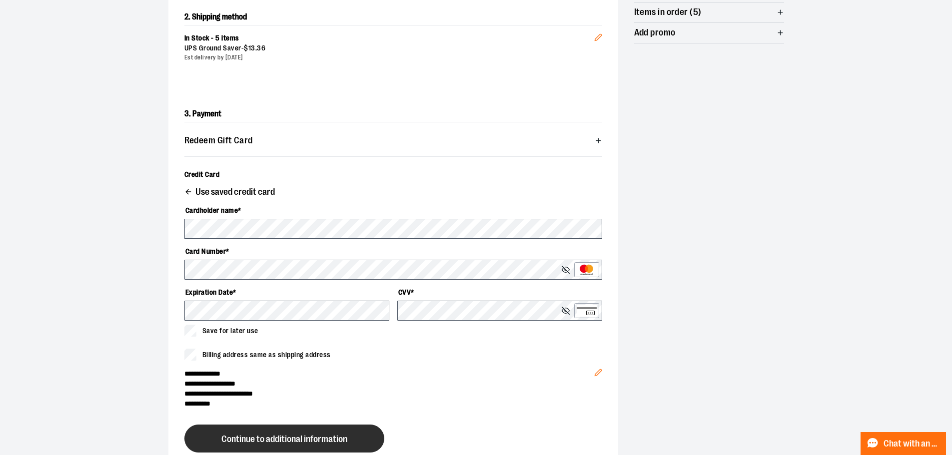
click at [305, 440] on span "Continue to additional information" at bounding box center [284, 439] width 126 height 9
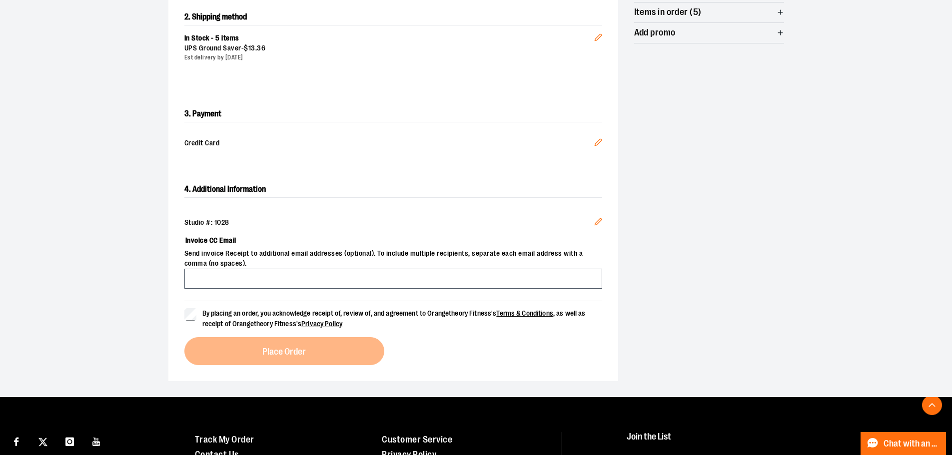
click at [598, 220] on icon "Edit" at bounding box center [598, 222] width 6 height 6
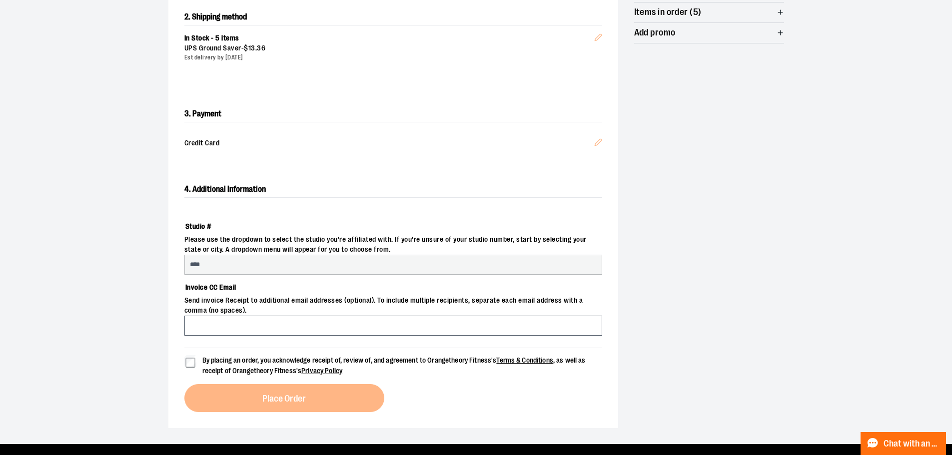
select select "***"
select select "*****"
select select "******"
select select "****"
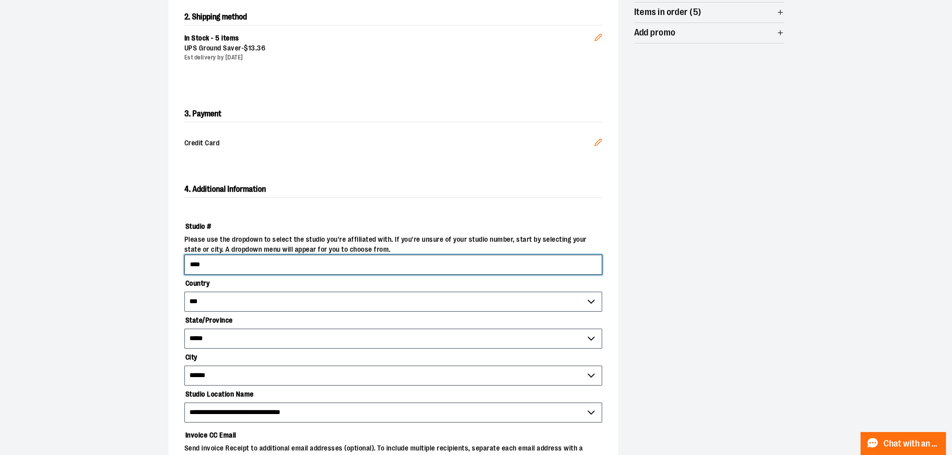
click at [238, 265] on input "****" at bounding box center [393, 265] width 418 height 20
type input "****"
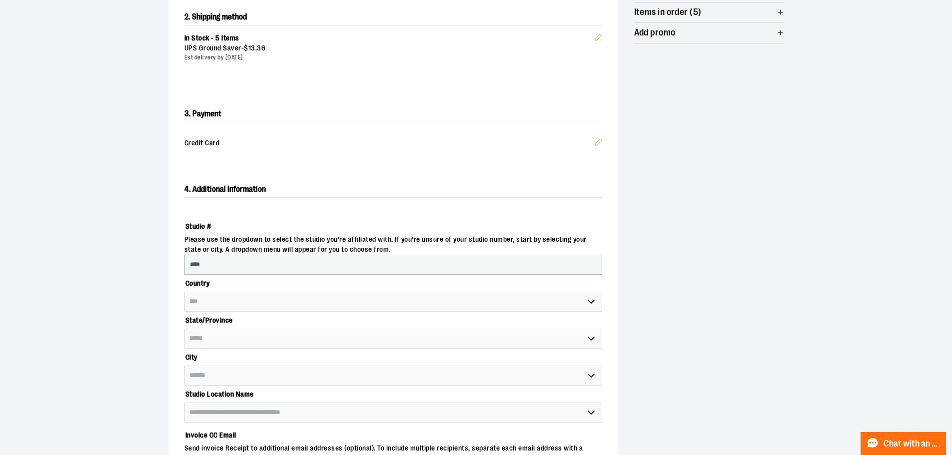
click at [246, 414] on span "**********" at bounding box center [393, 413] width 418 height 20
select select "****"
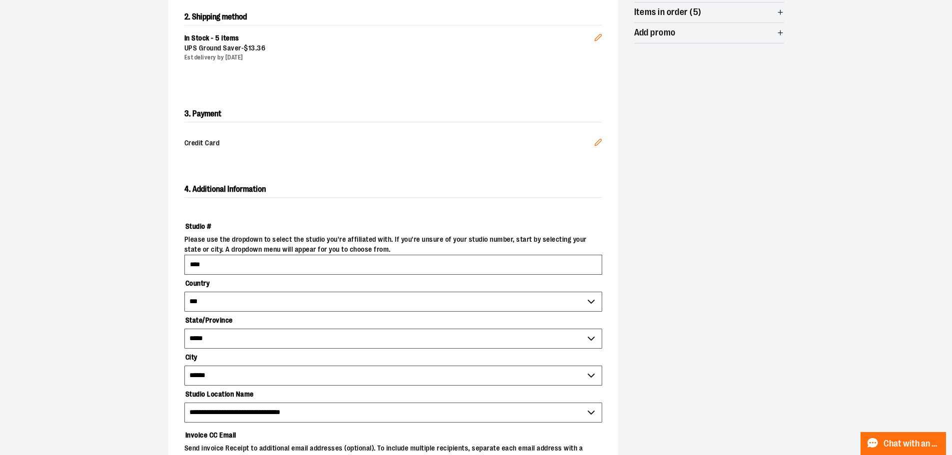
scroll to position [360, 0]
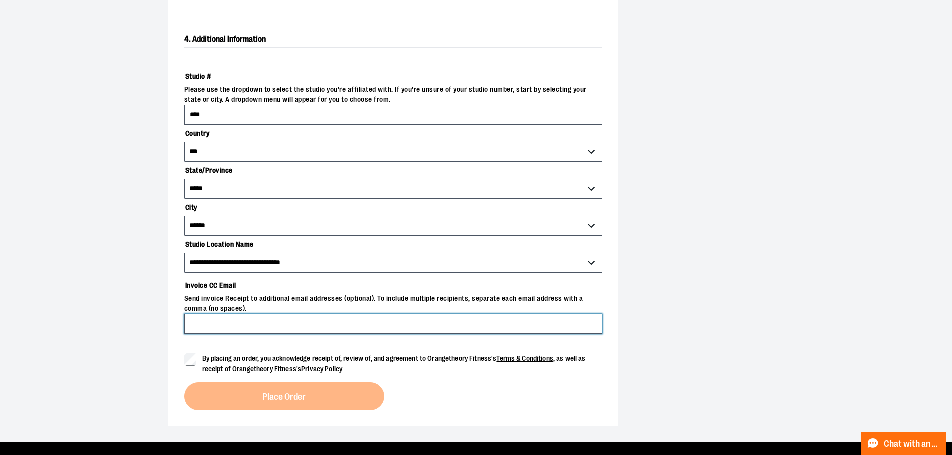
click at [210, 321] on input "Invoice CC Email" at bounding box center [393, 324] width 418 height 20
type input "*"
type input "**********"
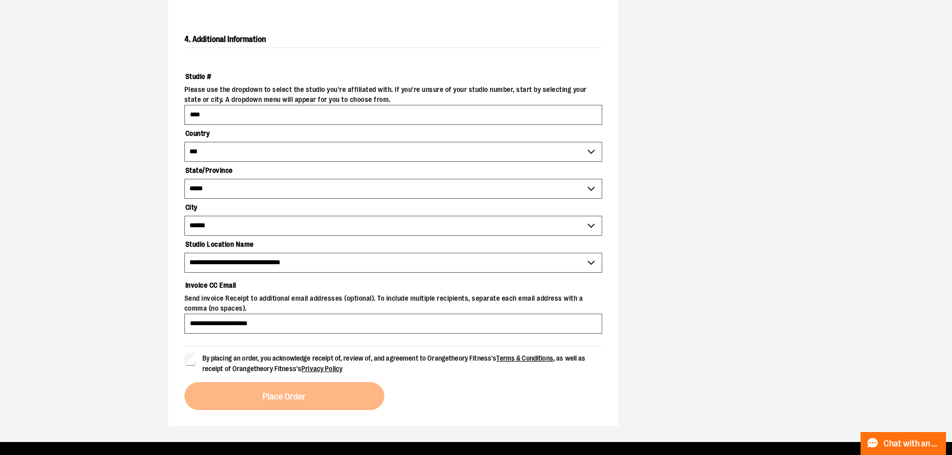
click at [227, 365] on span "By placing an order, you acknowledge receipt of, review of, and agreement to Or…" at bounding box center [393, 363] width 383 height 18
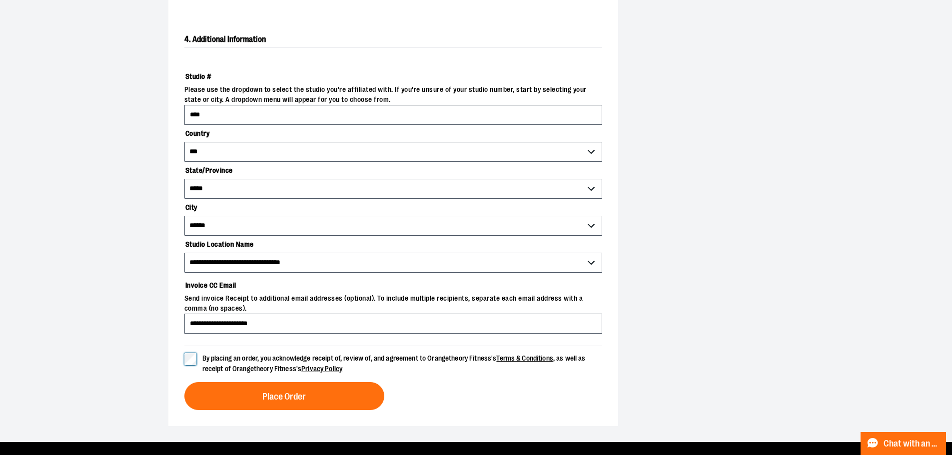
scroll to position [410, 0]
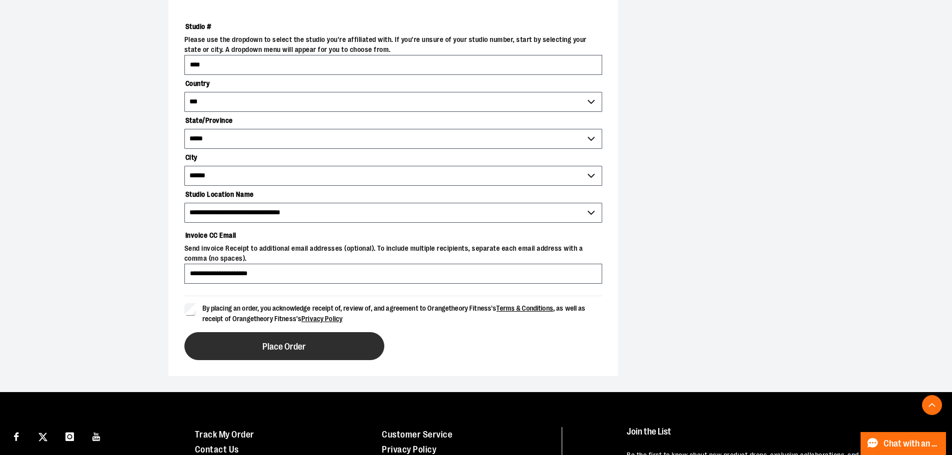
click at [322, 349] on button "Place Order" at bounding box center [284, 346] width 200 height 28
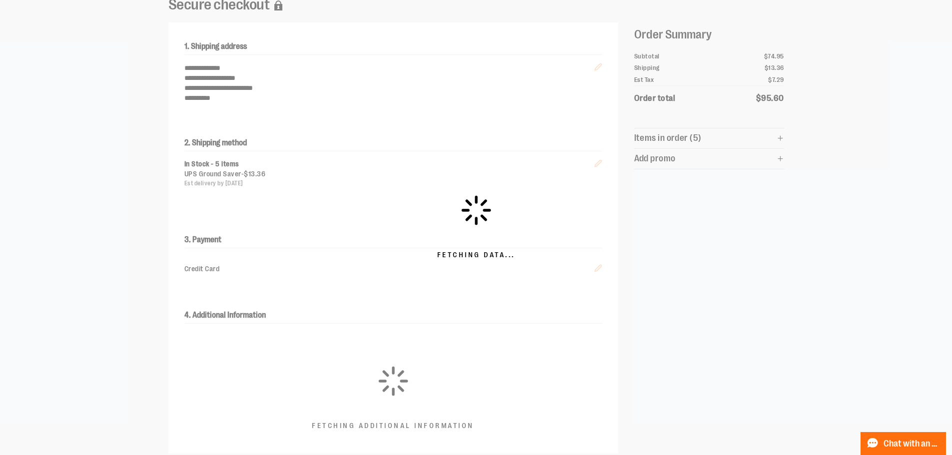
scroll to position [34, 0]
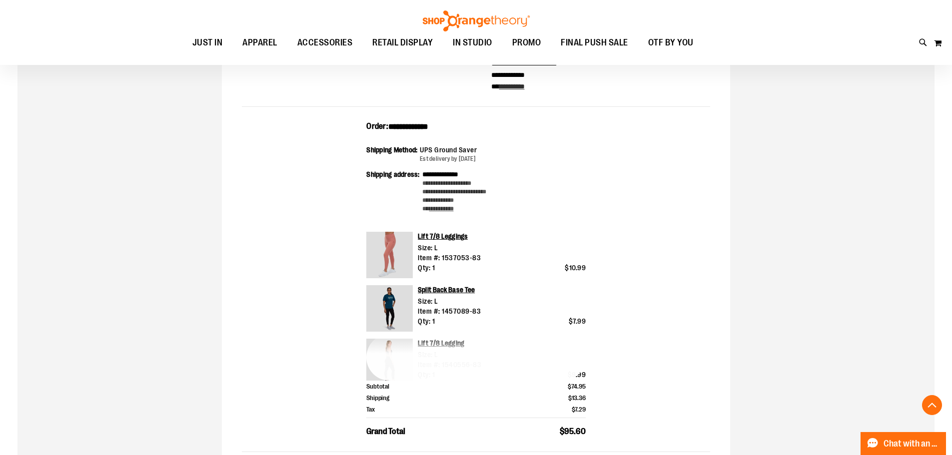
scroll to position [299, 0]
